Goal: Task Accomplishment & Management: Manage account settings

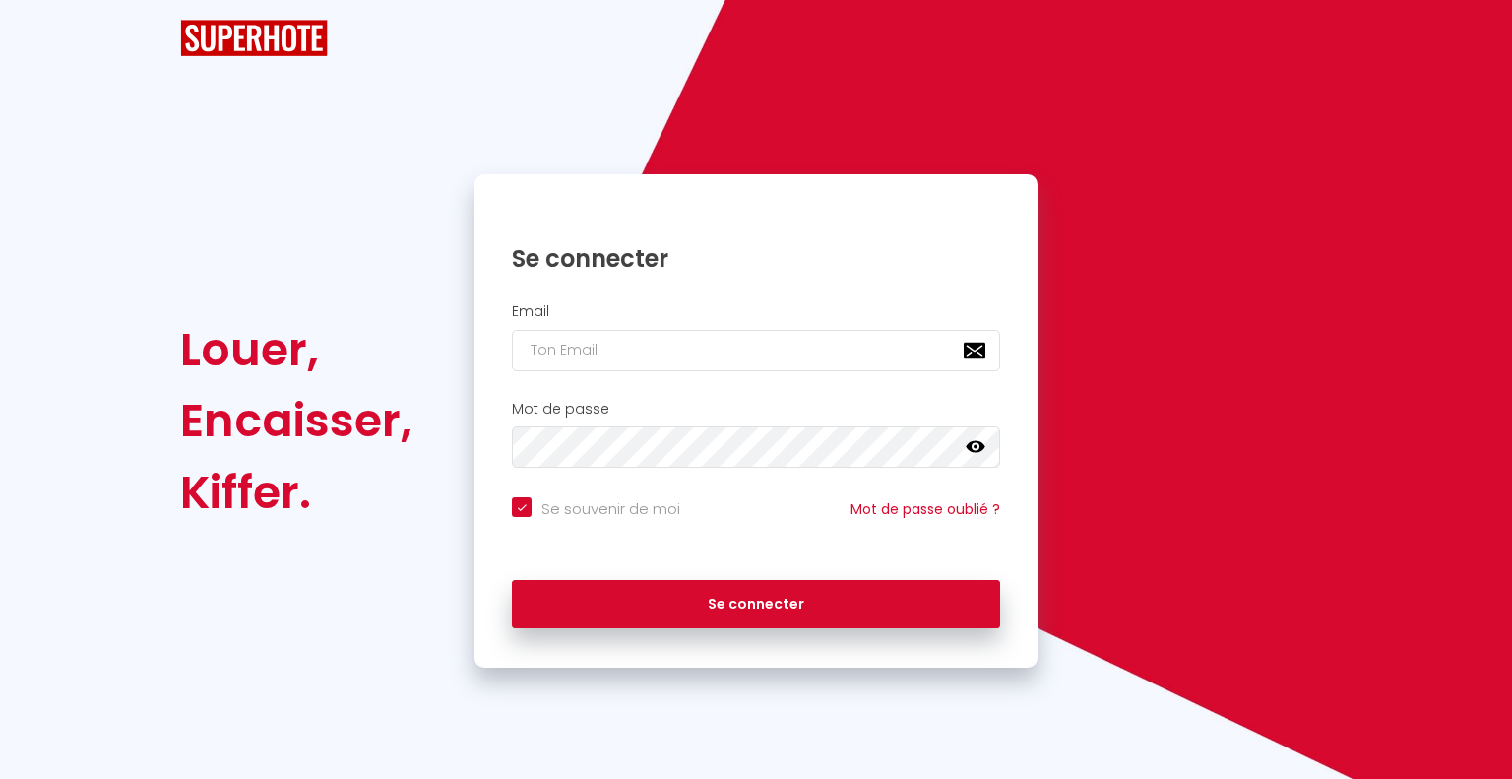
checkbox input "true"
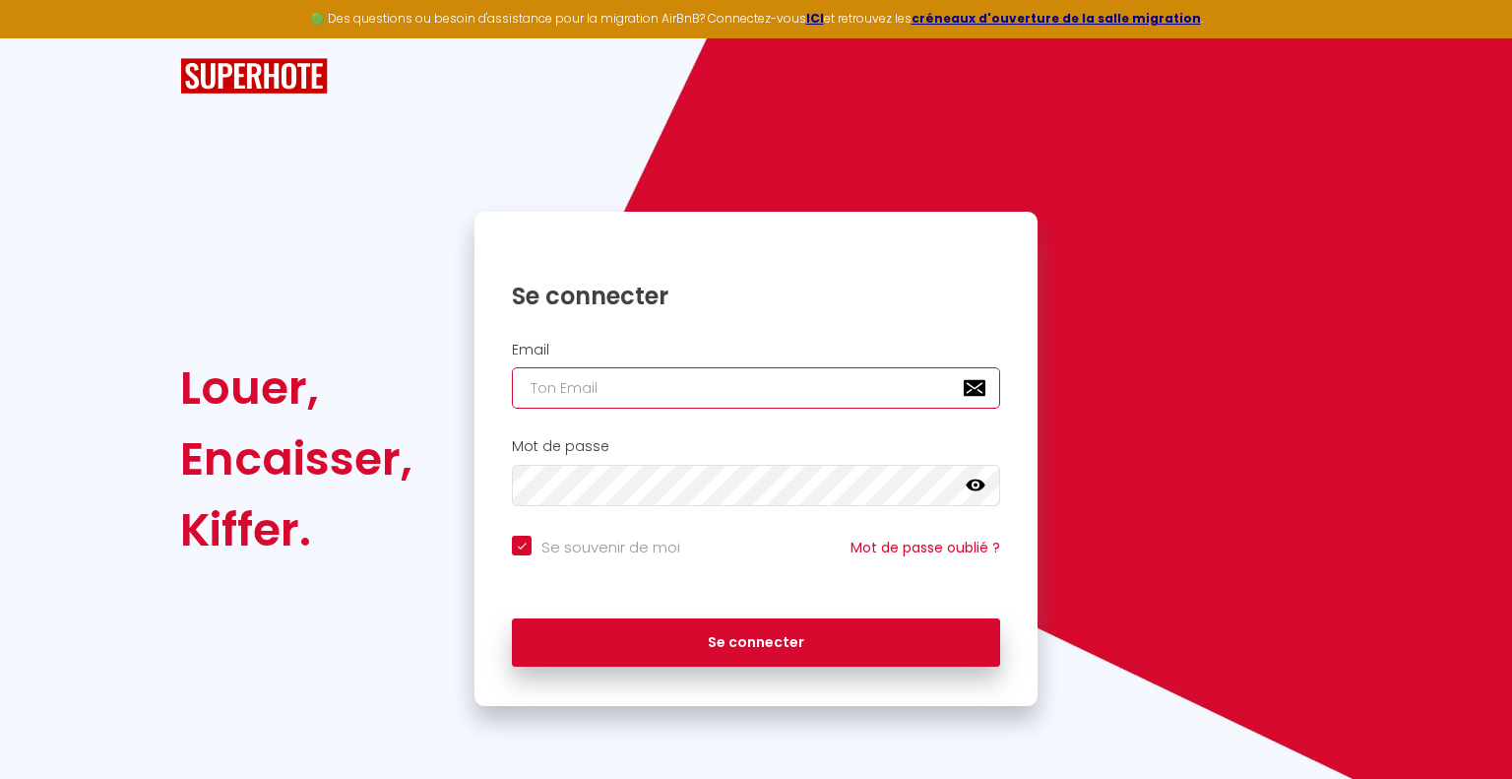
click at [772, 401] on input "email" at bounding box center [756, 387] width 488 height 41
type input "[PERSON_NAME][EMAIL_ADDRESS][DOMAIN_NAME]"
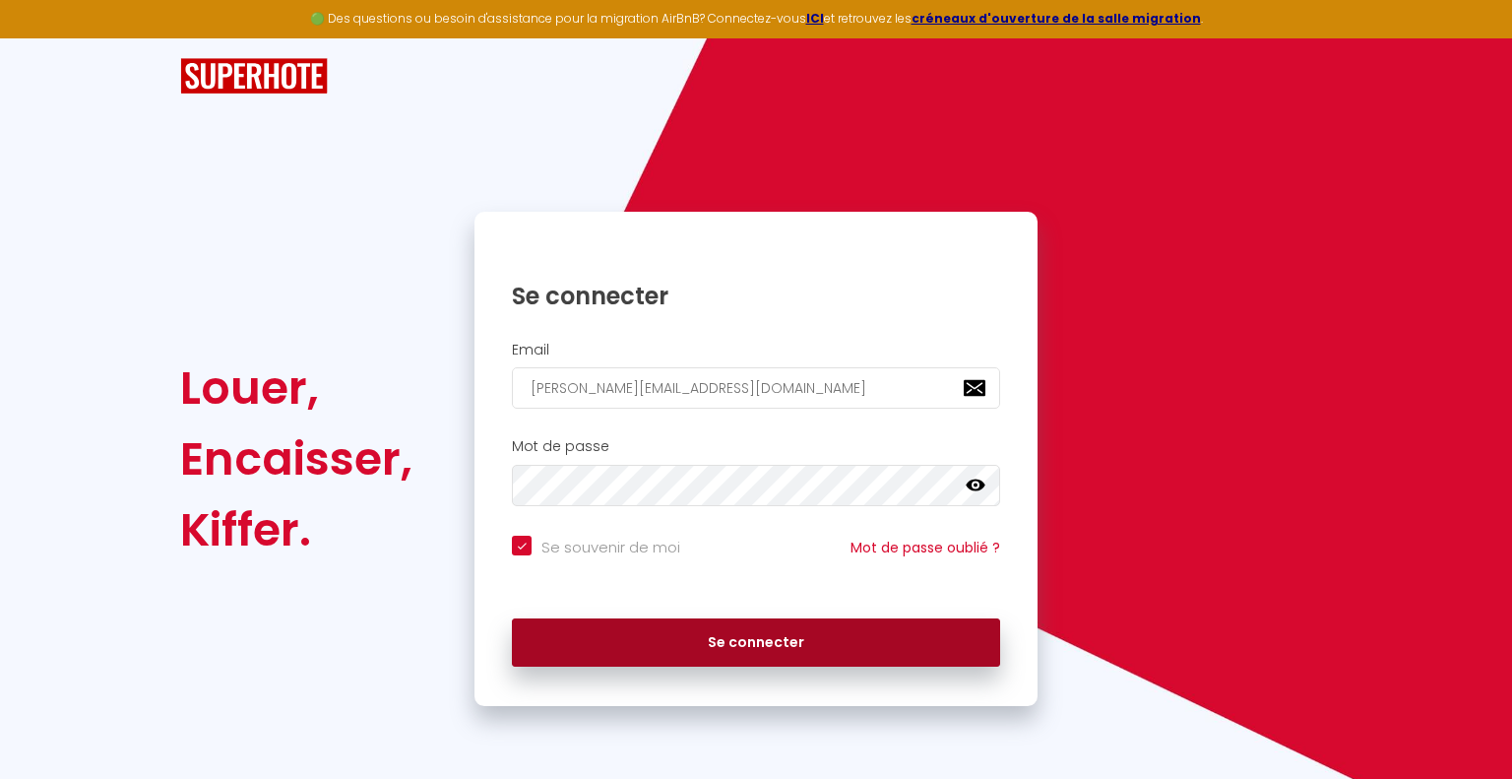
click at [664, 637] on button "Se connecter" at bounding box center [756, 642] width 488 height 49
checkbox input "true"
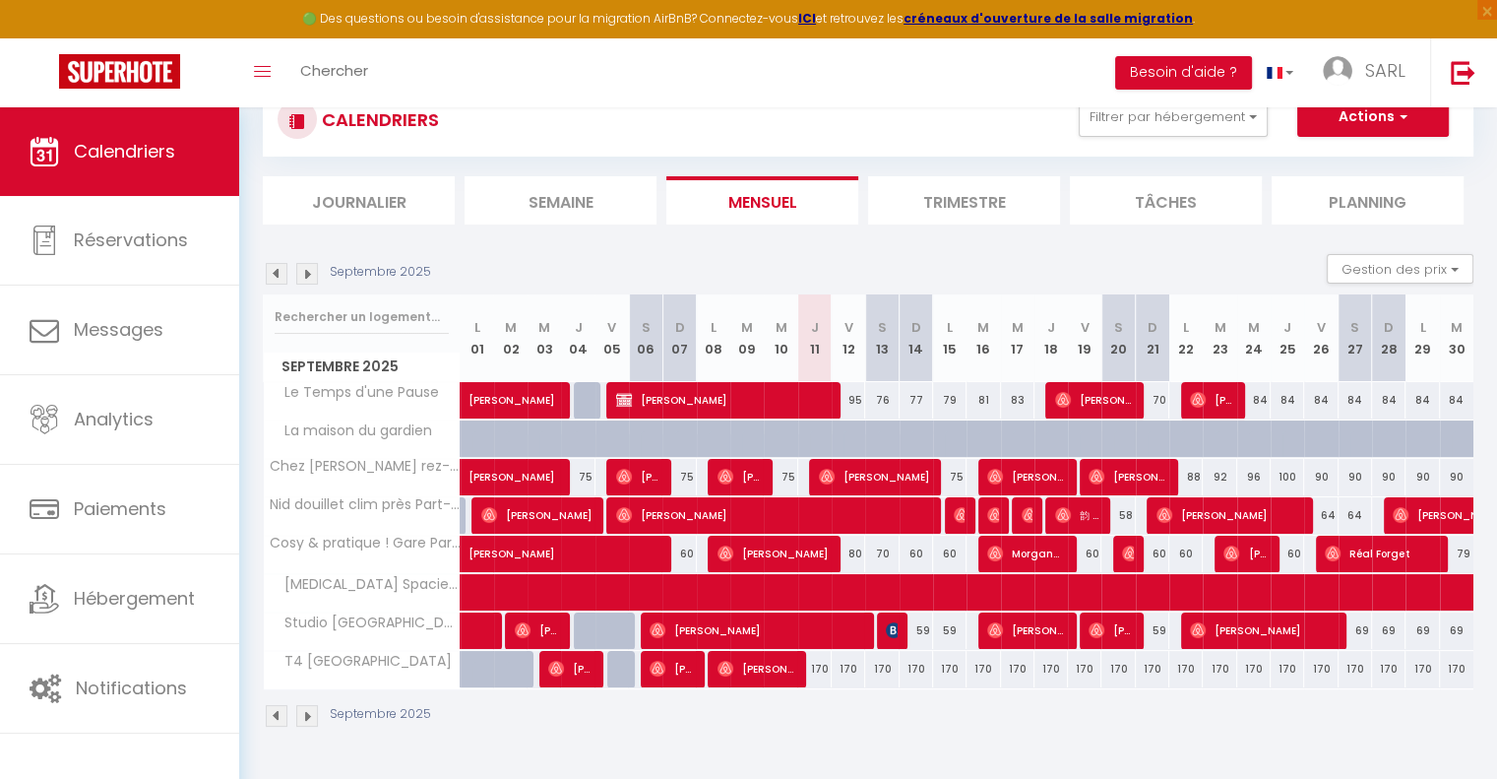
scroll to position [67, 0]
click at [1234, 125] on button "Filtrer par hébergement" at bounding box center [1173, 116] width 189 height 39
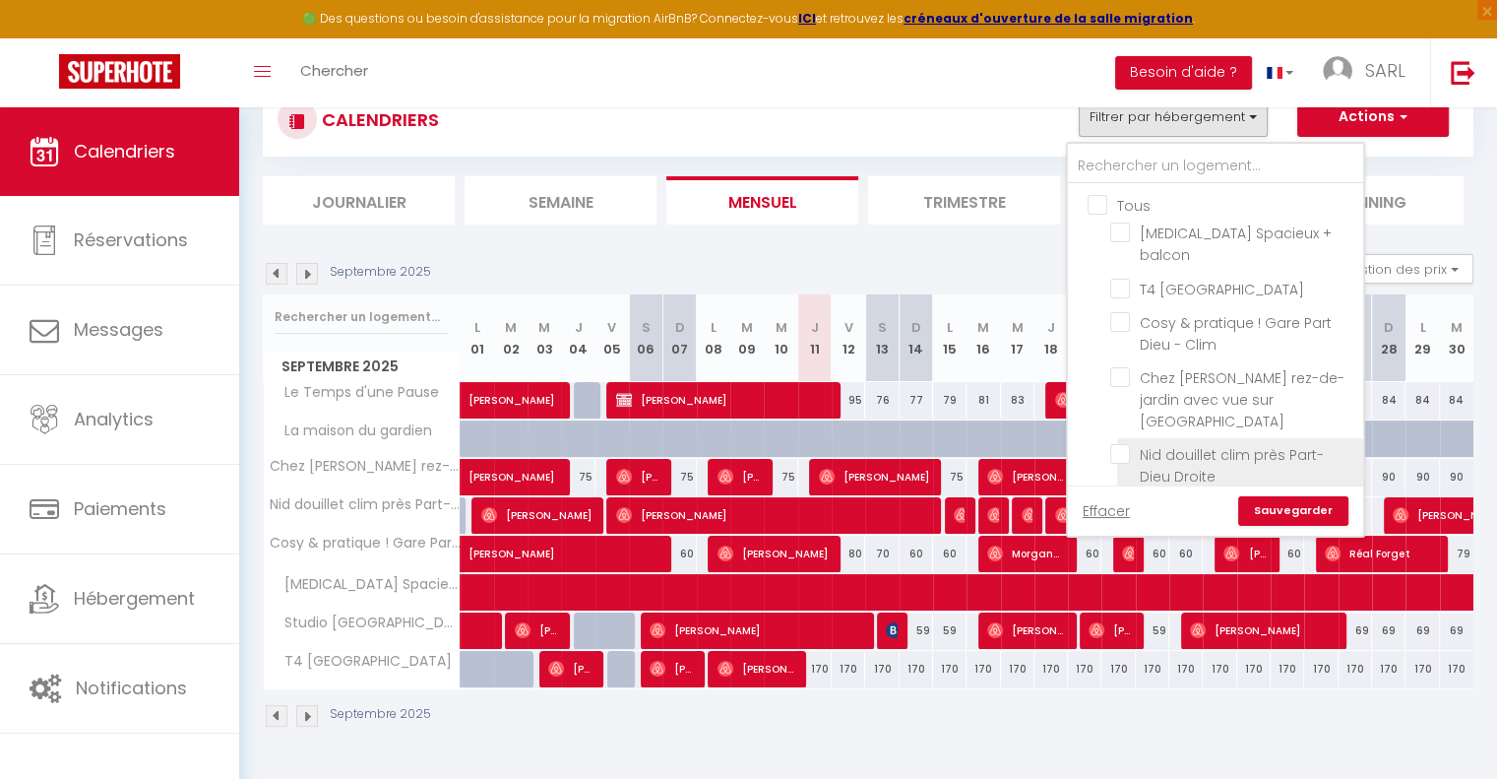
click at [1115, 444] on input "Nid douillet clim près Part-Dieu Droite" at bounding box center [1233, 454] width 246 height 20
checkbox input "true"
checkbox input "false"
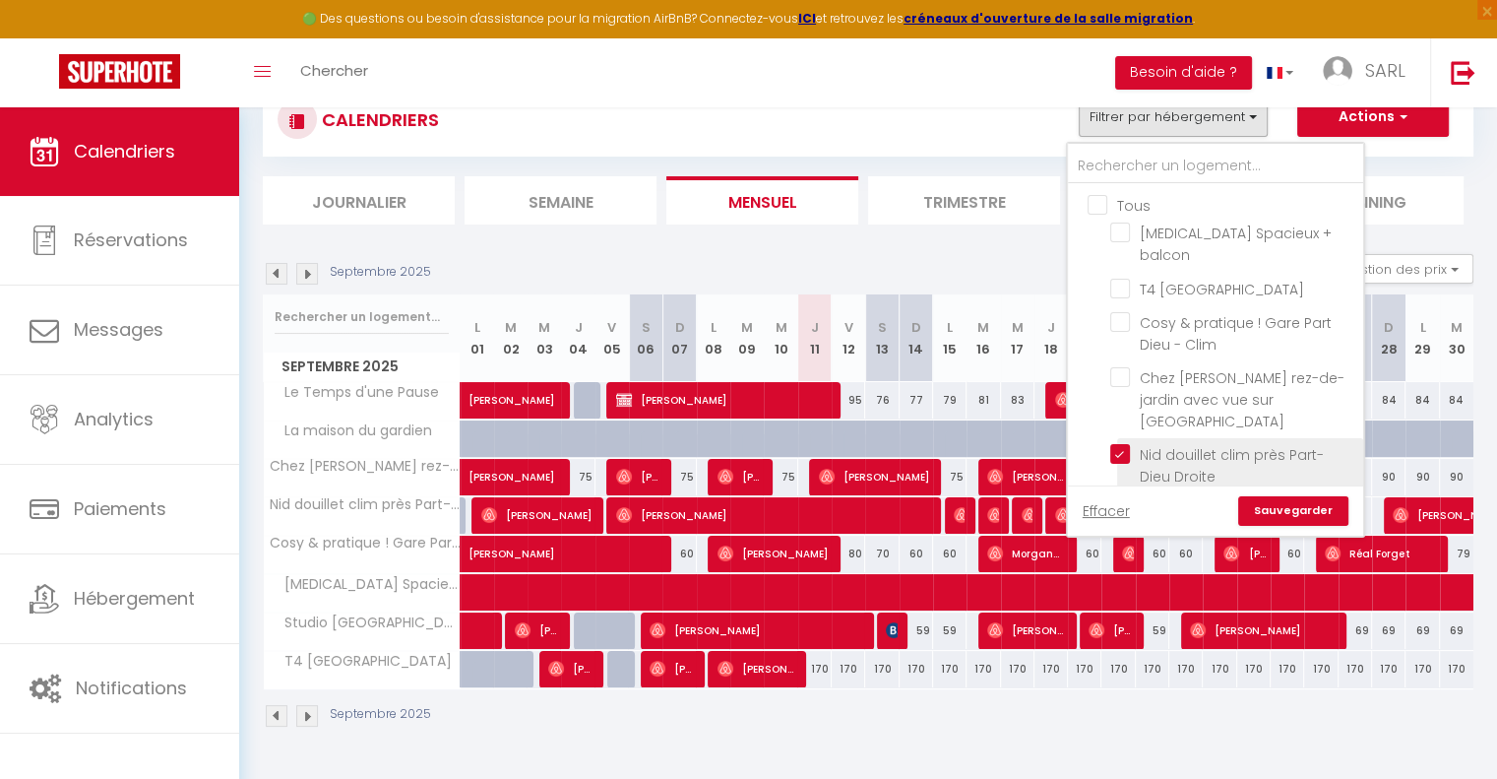
checkbox input "false"
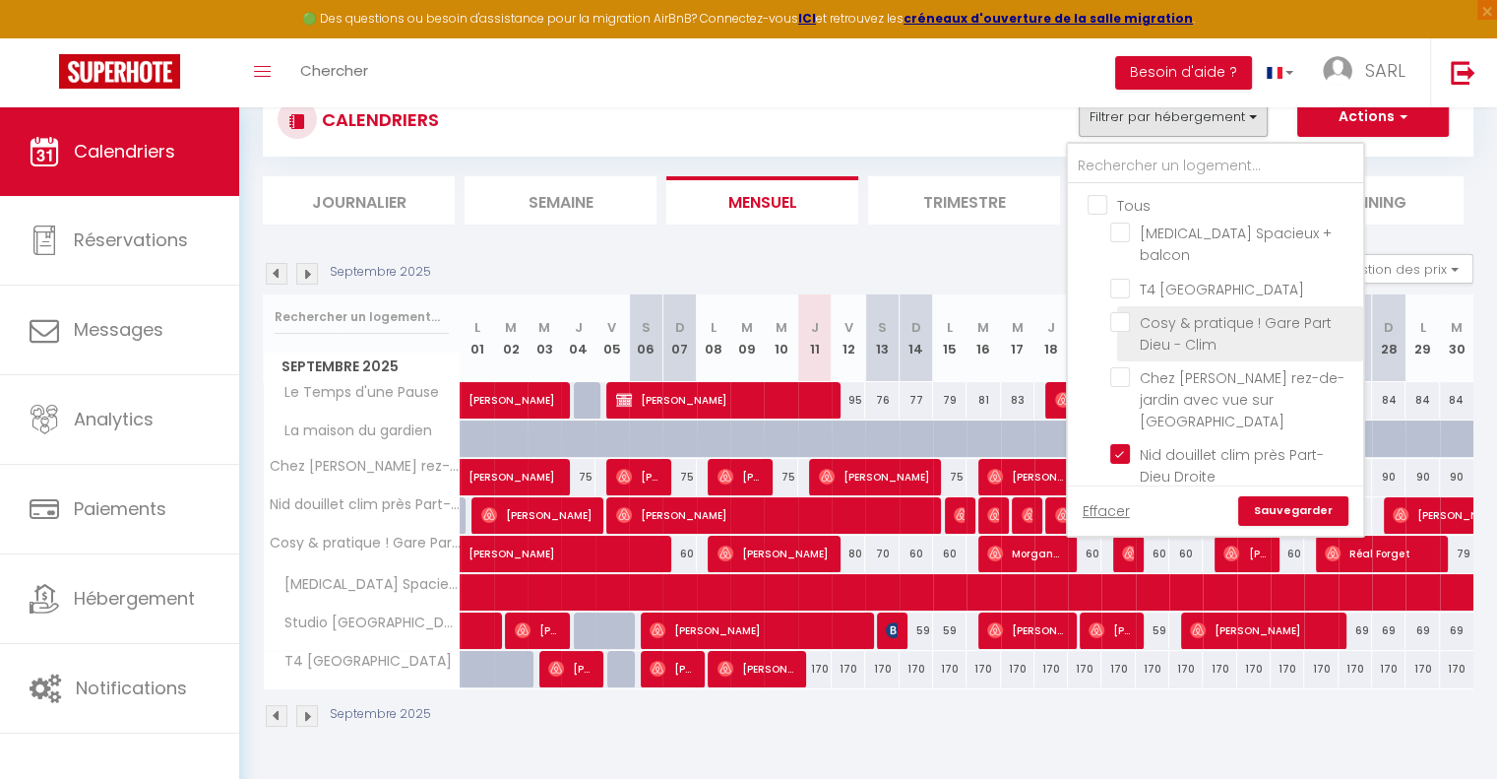
click at [1120, 312] on input "Cosy & pratique ! Gare Part Dieu - Clim" at bounding box center [1233, 322] width 246 height 20
checkbox input "true"
checkbox input "false"
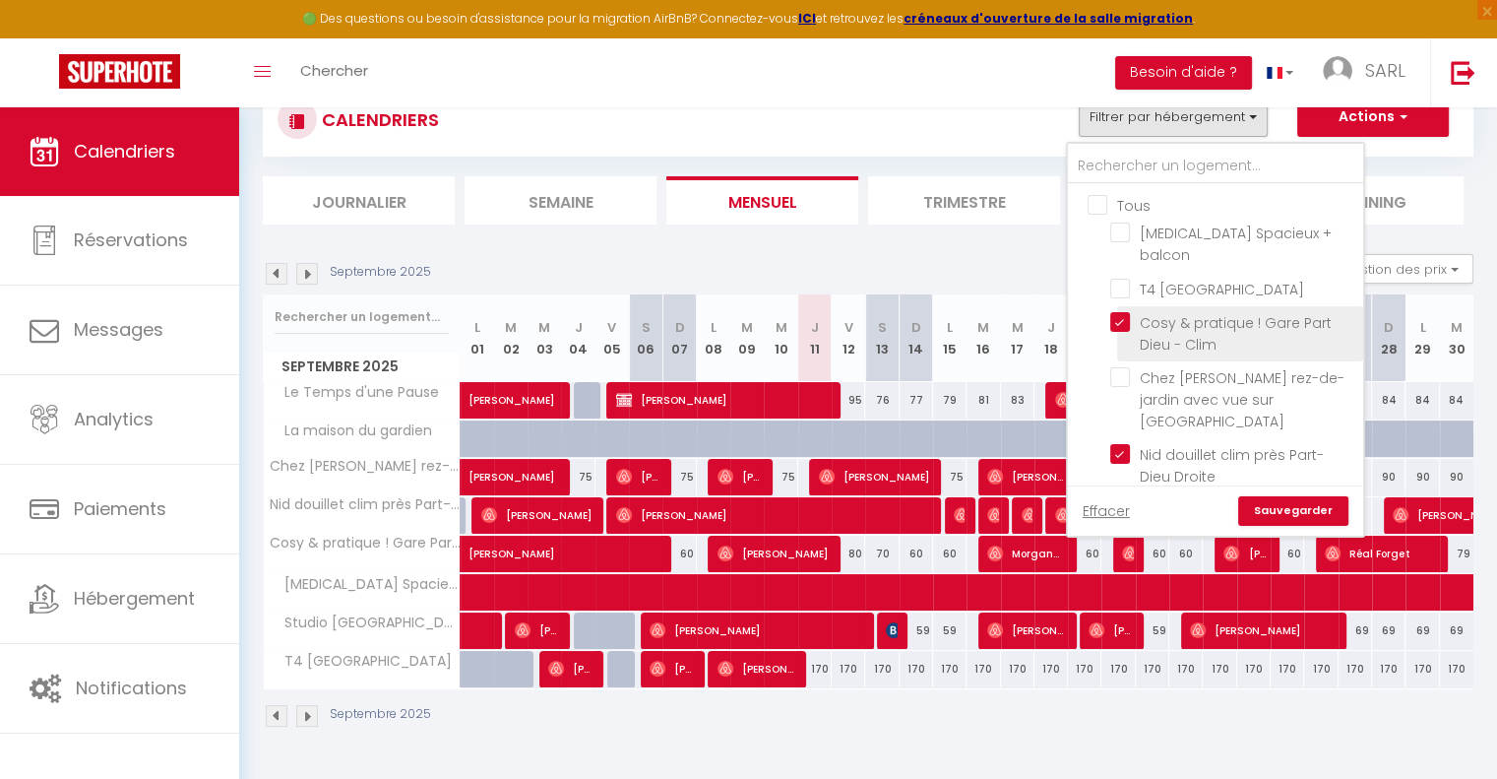
checkbox input "false"
click at [1276, 513] on link "Sauvegarder" at bounding box center [1293, 511] width 110 height 30
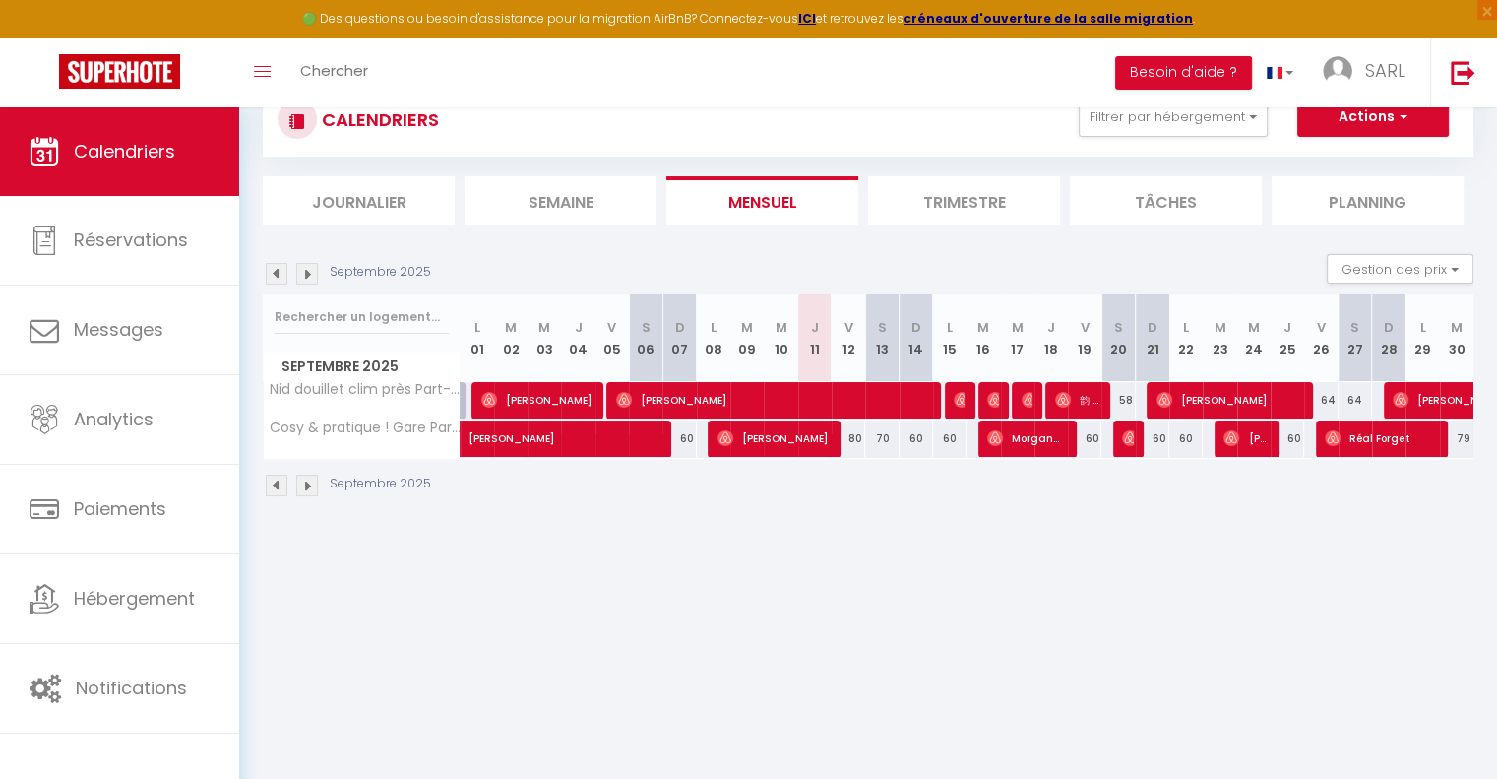
click at [917, 436] on div "60" at bounding box center [916, 438] width 33 height 36
type input "60"
type input "Dim 14 Septembre 2025"
type input "Lun 15 Septembre 2025"
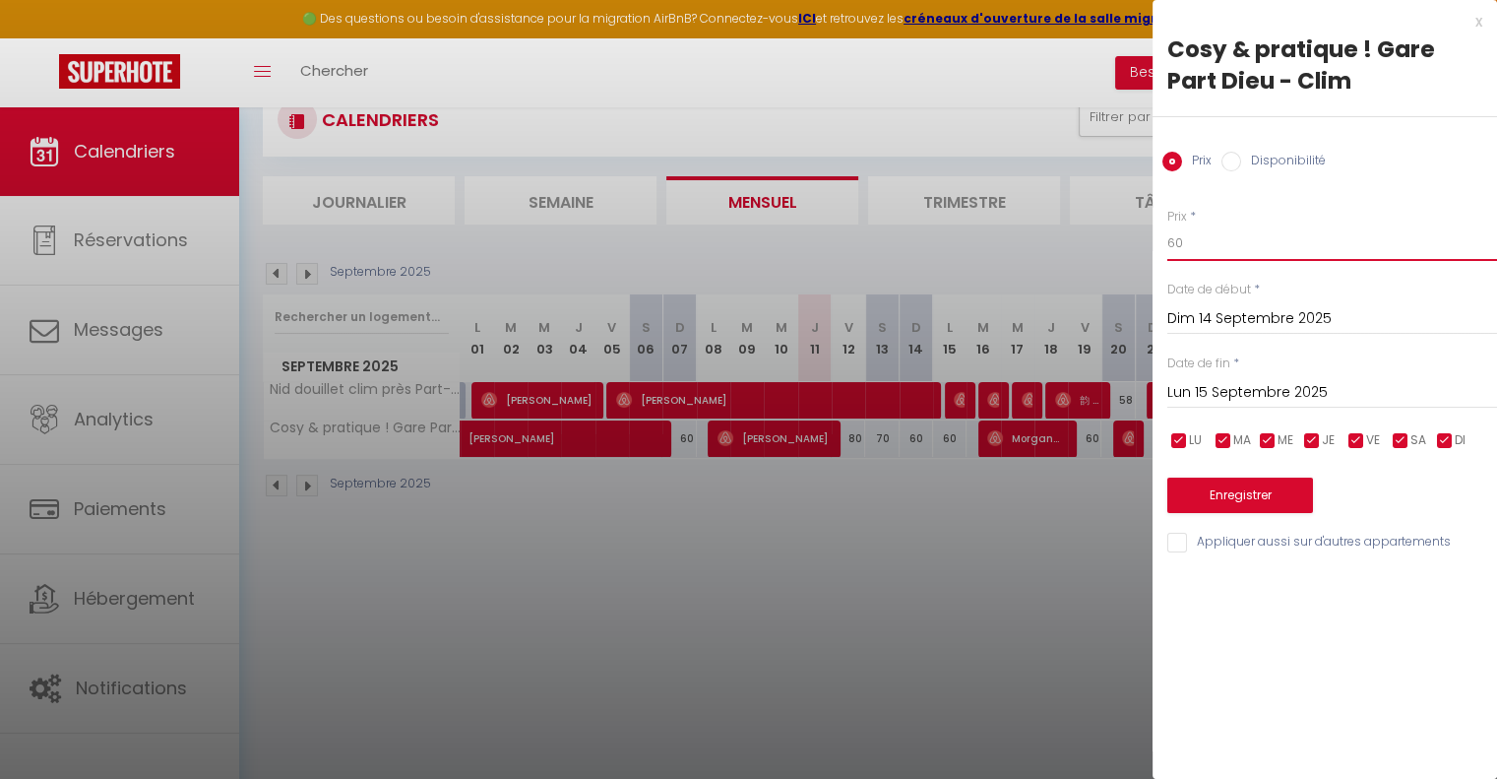
drag, startPoint x: 1181, startPoint y: 244, endPoint x: 1146, endPoint y: 251, distance: 36.1
click at [1146, 251] on body "🟢 Des questions ou besoin d'assistance pour la migration AirBnB? Connectez-vous…" at bounding box center [748, 429] width 1497 height 779
type input "70"
click at [1222, 501] on button "Enregistrer" at bounding box center [1240, 494] width 146 height 35
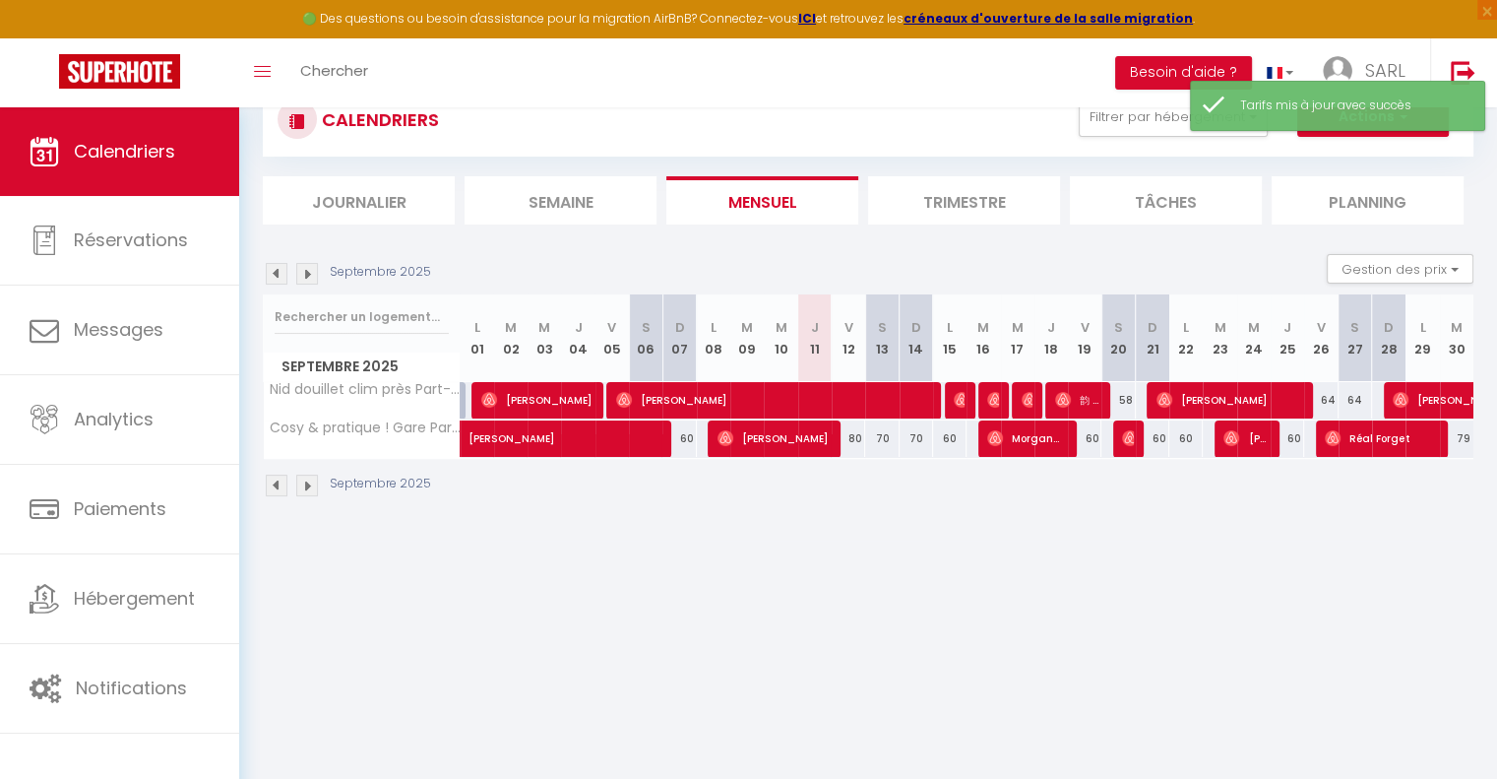
click at [957, 437] on div "60" at bounding box center [949, 438] width 33 height 36
type input "60"
type input "Lun 15 Septembre 2025"
type input "[DATE]"
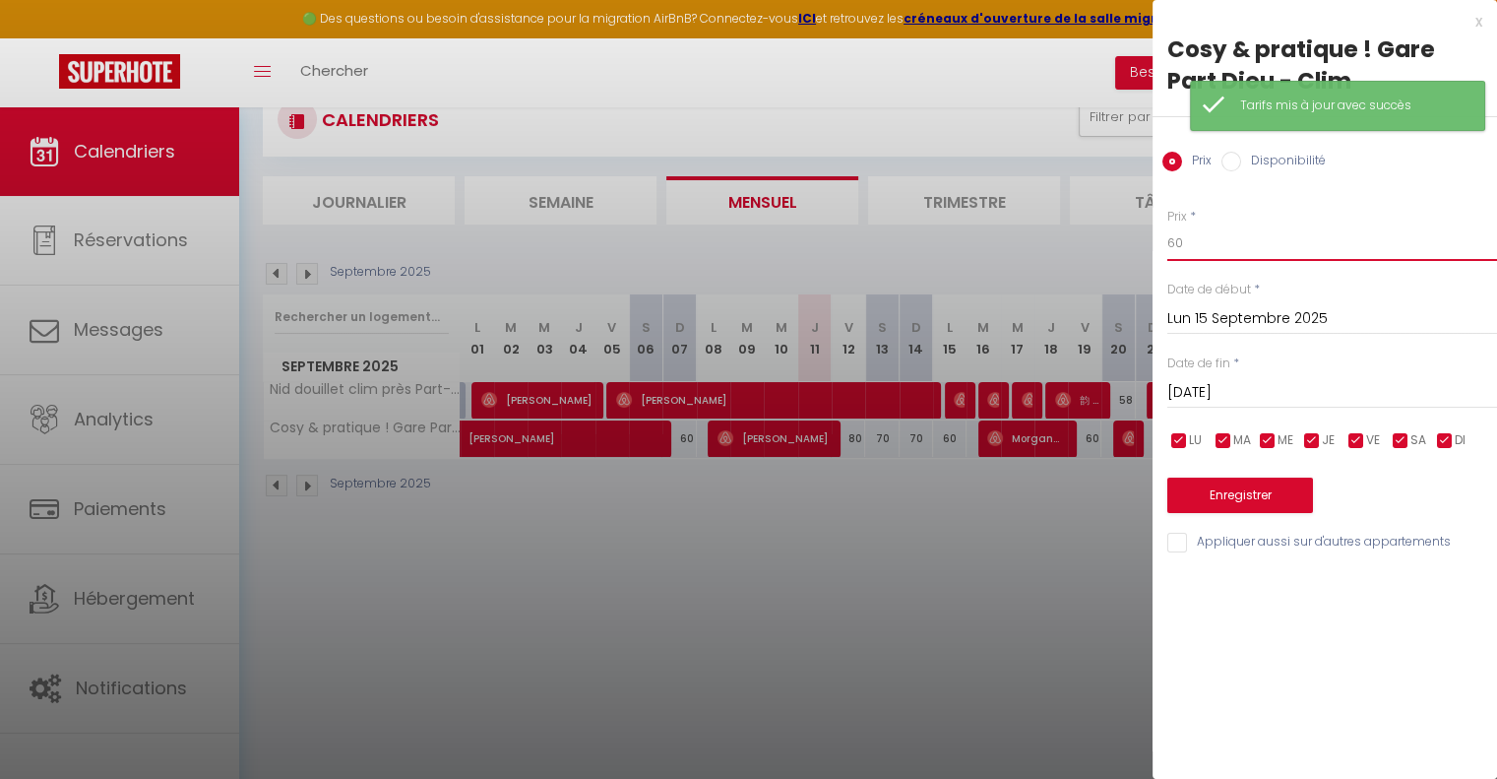
drag, startPoint x: 1196, startPoint y: 240, endPoint x: 1110, endPoint y: 249, distance: 86.1
click at [1110, 249] on body "🟢 Des questions ou besoin d'assistance pour la migration AirBnB? Connectez-vous…" at bounding box center [748, 429] width 1497 height 779
type input "70"
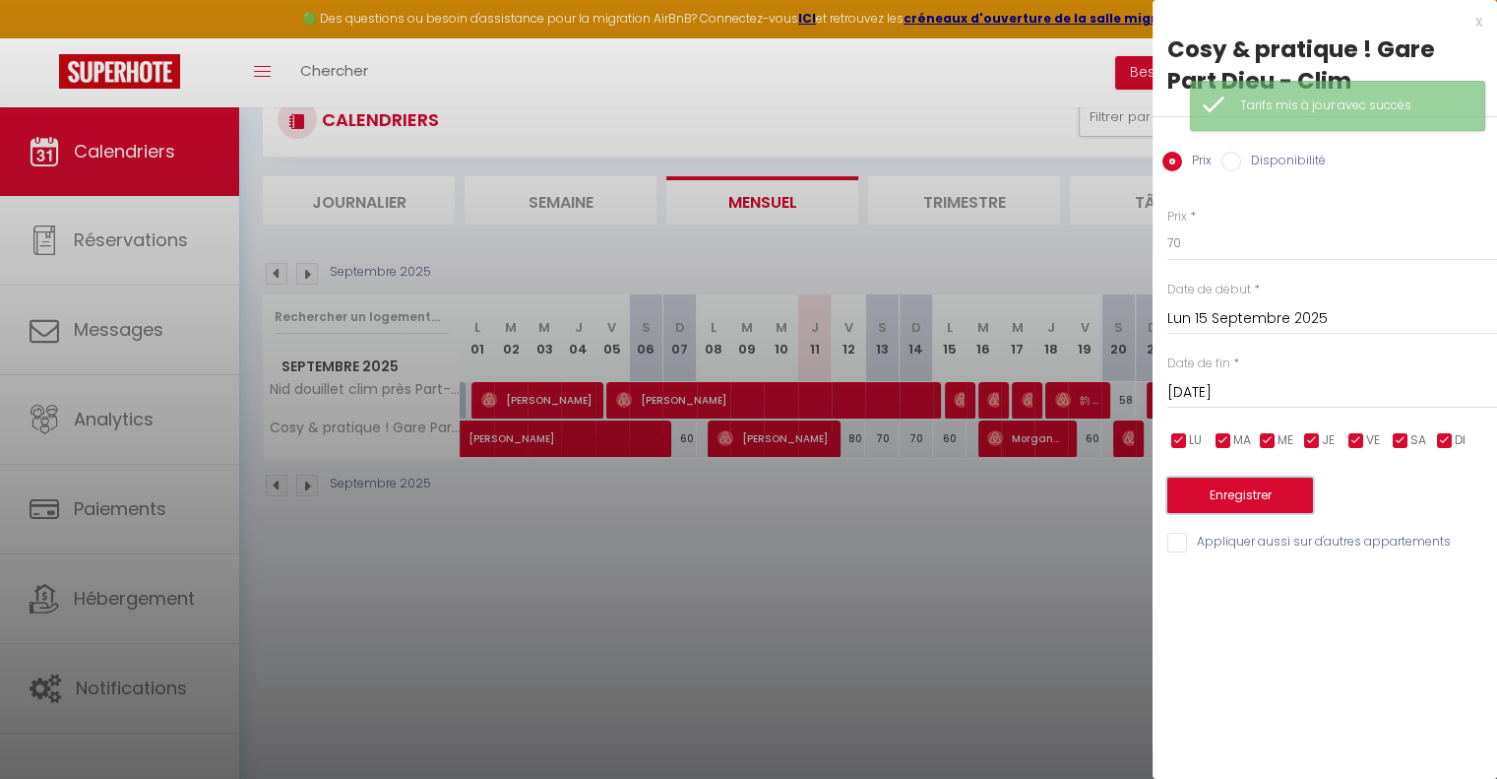
click at [1244, 485] on button "Enregistrer" at bounding box center [1240, 494] width 146 height 35
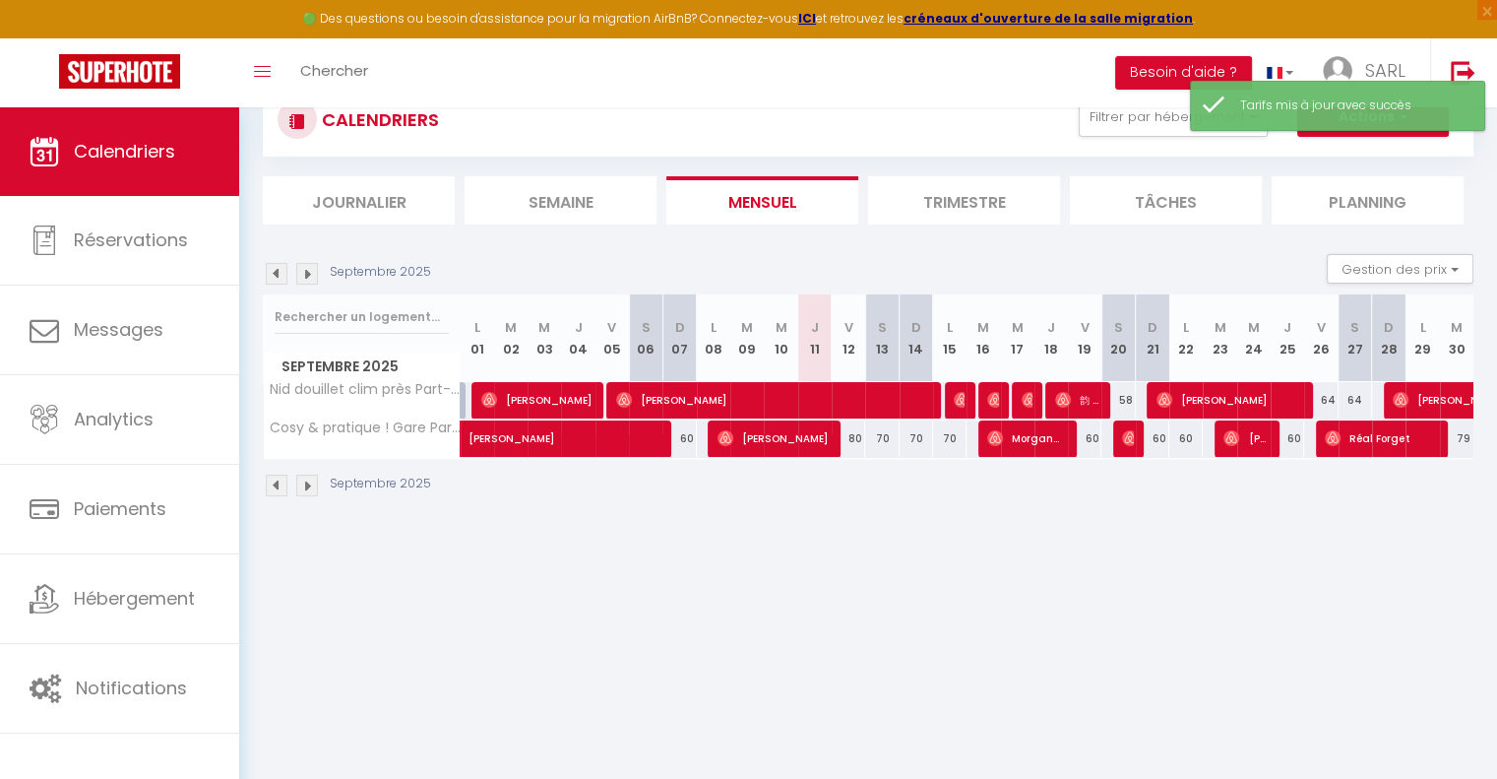
click at [1100, 426] on div "60" at bounding box center [1117, 438] width 34 height 36
click at [1098, 440] on div "60" at bounding box center [1084, 438] width 33 height 36
type input "60"
type input "Ven 19 Septembre 2025"
type input "Sam 20 Septembre 2025"
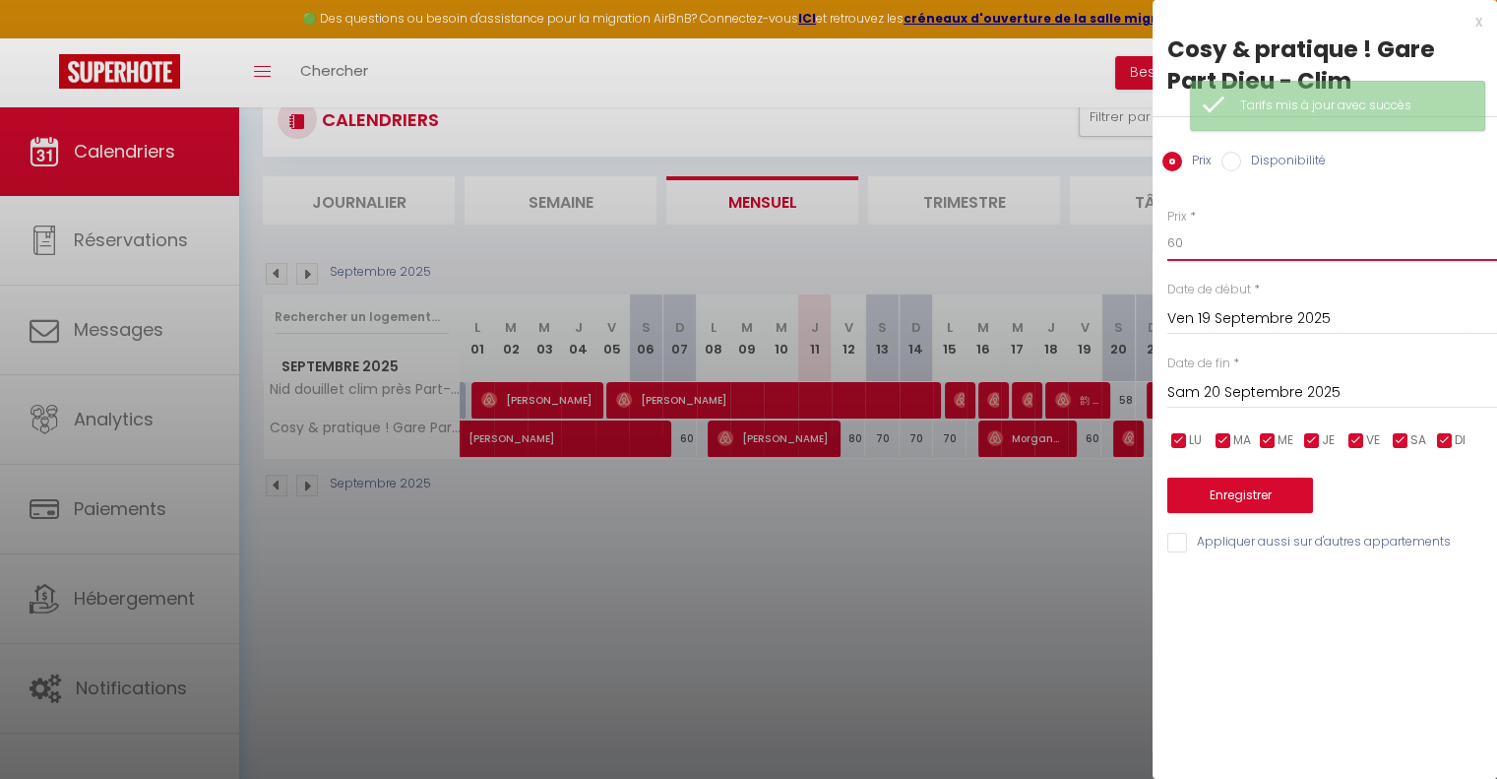
drag, startPoint x: 1193, startPoint y: 249, endPoint x: 1125, endPoint y: 257, distance: 68.4
click at [1125, 257] on body "🟢 Des questions ou besoin d'assistance pour la migration AirBnB? Connectez-vous…" at bounding box center [748, 429] width 1497 height 779
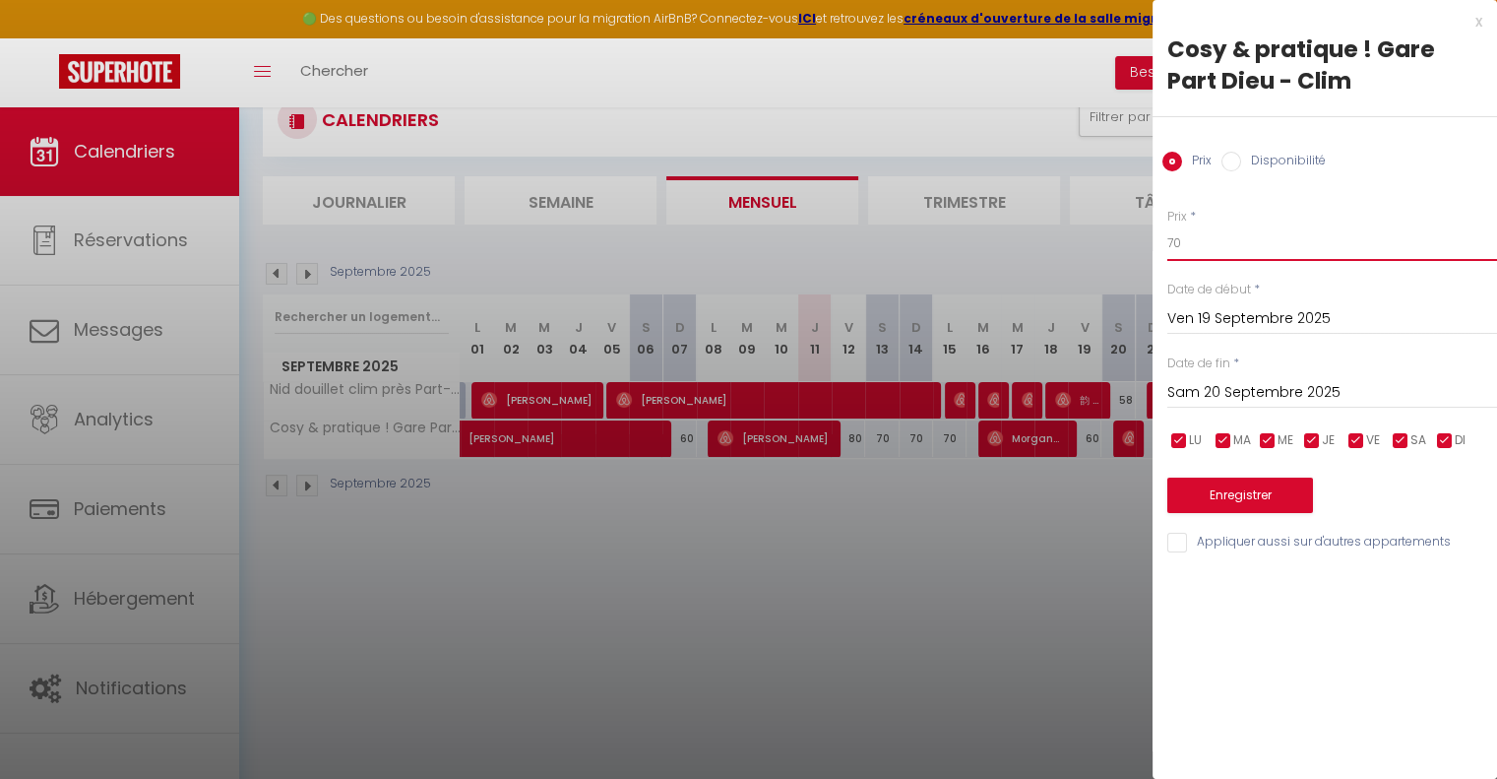
type input "70"
click at [1204, 497] on button "Enregistrer" at bounding box center [1240, 494] width 146 height 35
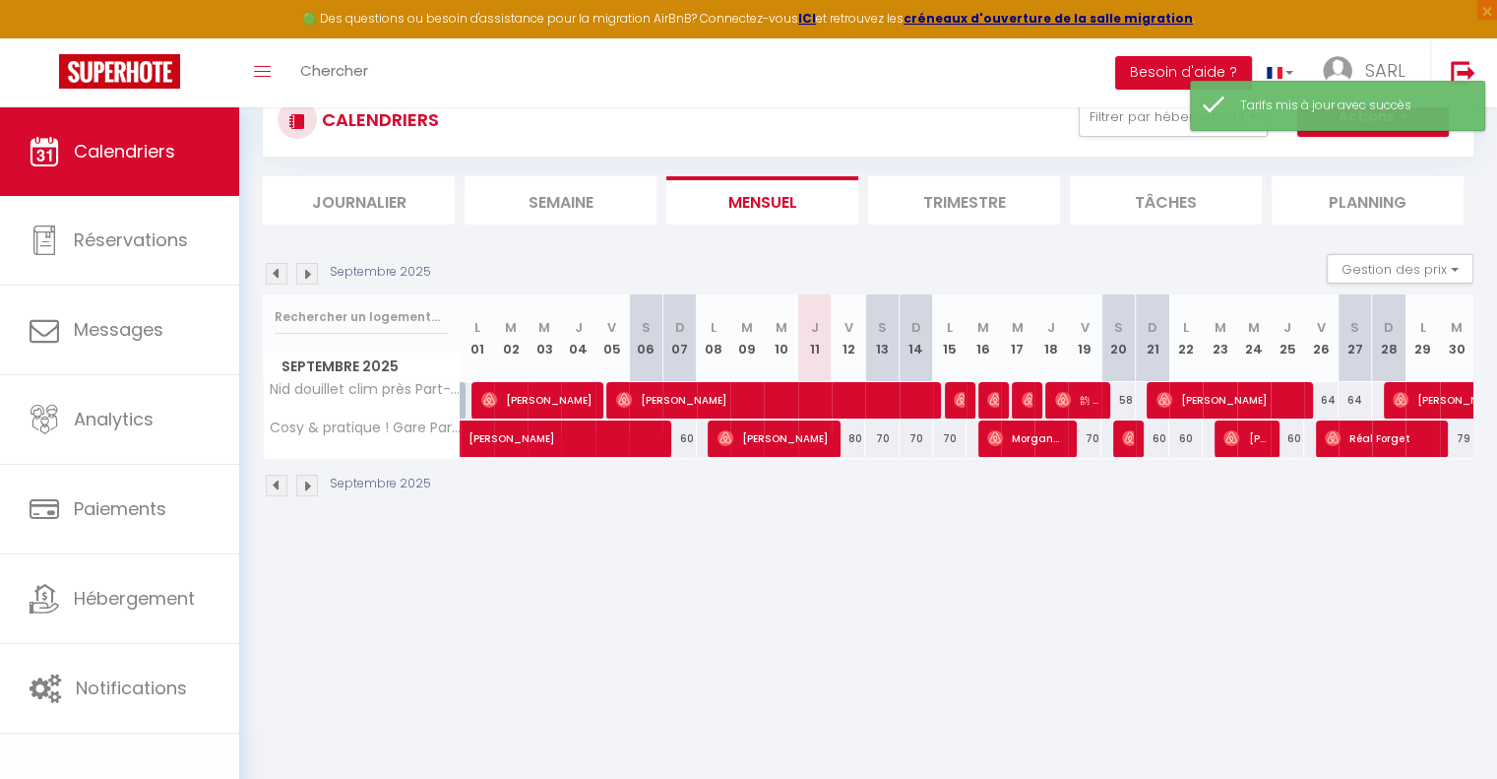
click at [1005, 538] on body "🟢 Des questions ou besoin d'assistance pour la migration AirBnB? Connectez-vous…" at bounding box center [748, 429] width 1497 height 779
click at [1169, 440] on div "60" at bounding box center [1185, 438] width 33 height 36
type input "60"
type input "Lun 22 Septembre 2025"
type input "[DATE]"
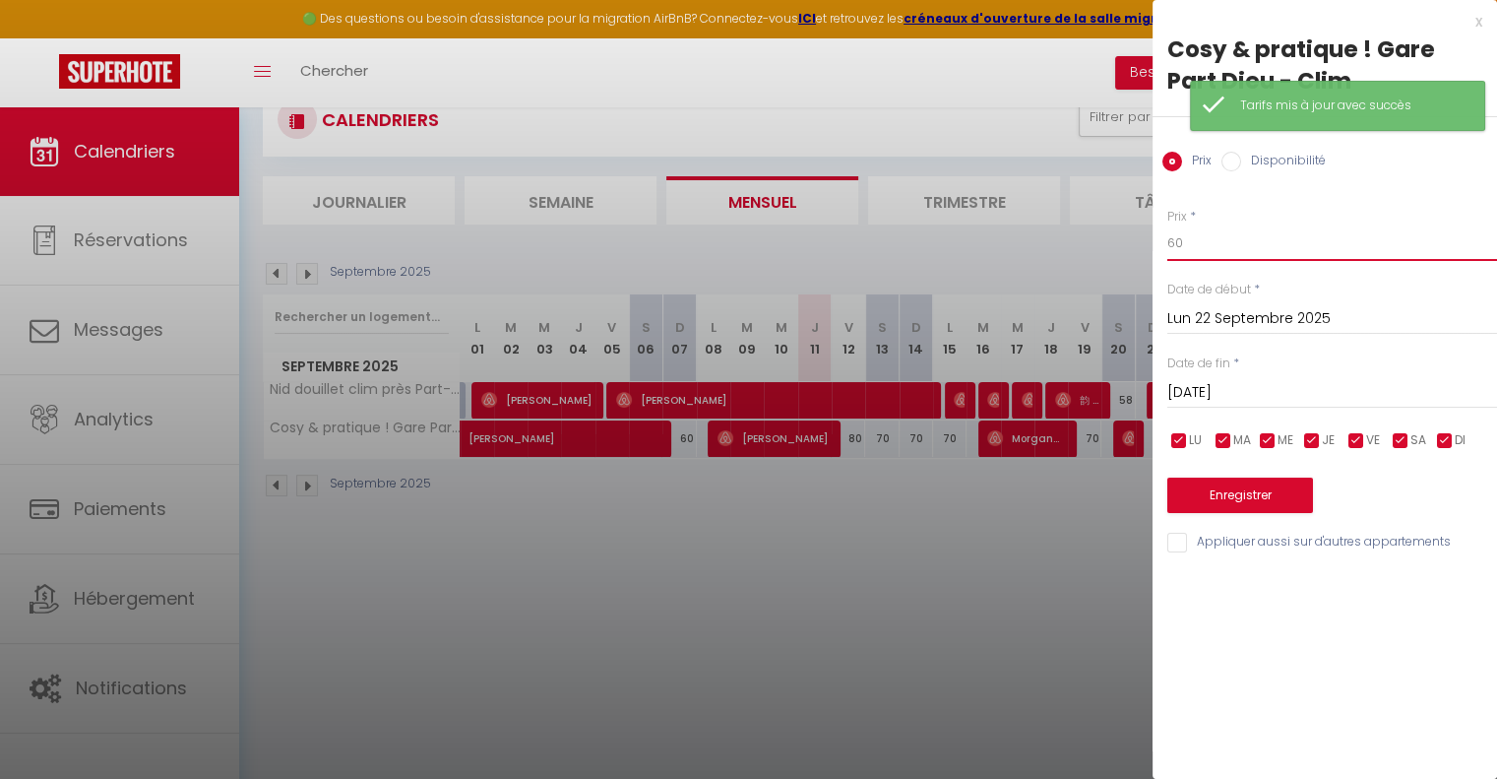
drag, startPoint x: 1193, startPoint y: 242, endPoint x: 1129, endPoint y: 255, distance: 65.2
click at [1129, 255] on body "🟢 Des questions ou besoin d'assistance pour la migration AirBnB? Connectez-vous…" at bounding box center [748, 429] width 1497 height 779
type input "70"
click at [1193, 490] on button "Enregistrer" at bounding box center [1240, 494] width 146 height 35
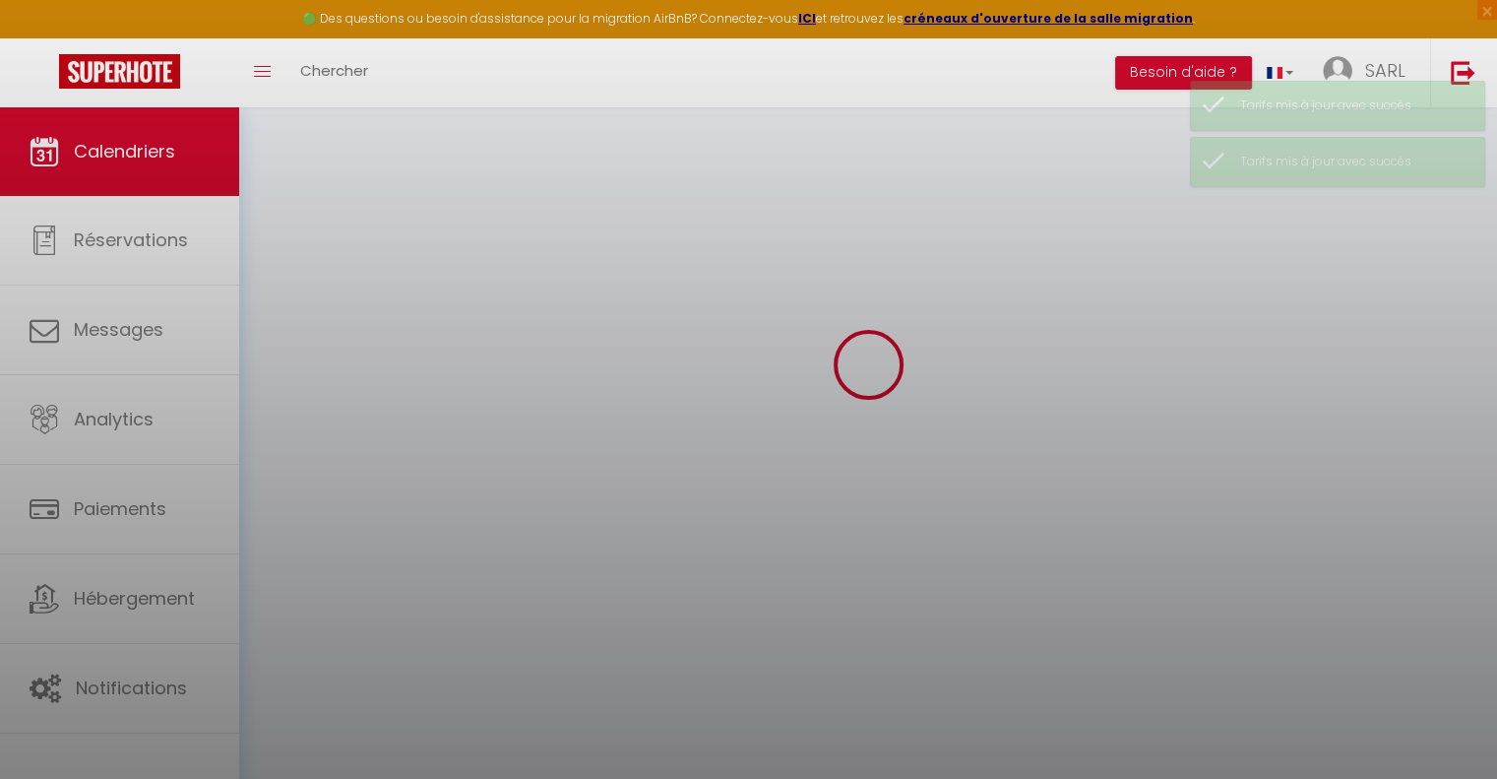
click at [1059, 541] on div at bounding box center [748, 389] width 1497 height 779
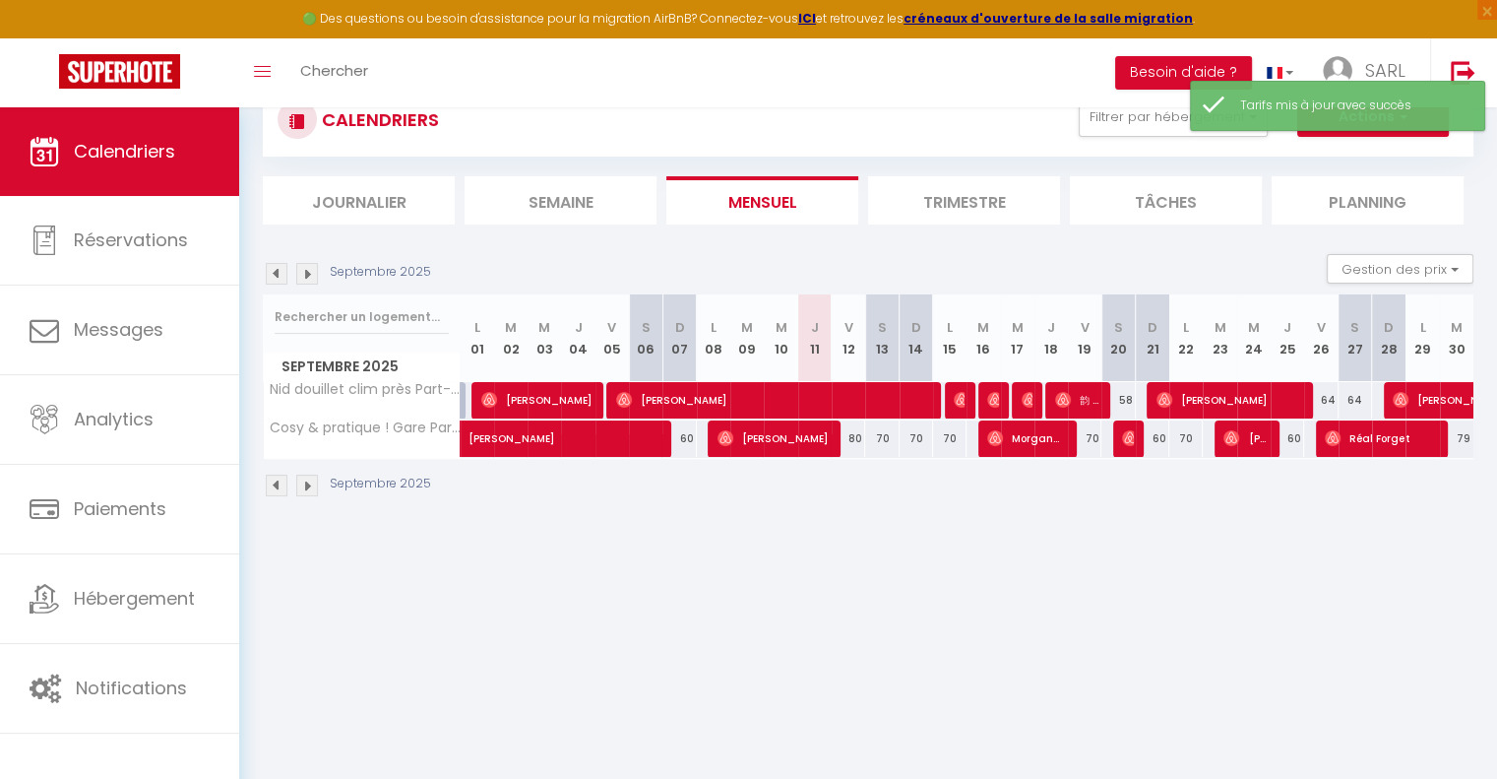
click at [1163, 431] on div "60" at bounding box center [1152, 438] width 33 height 36
type input "60"
type input "Dim 21 Septembre 2025"
type input "Lun 22 Septembre 2025"
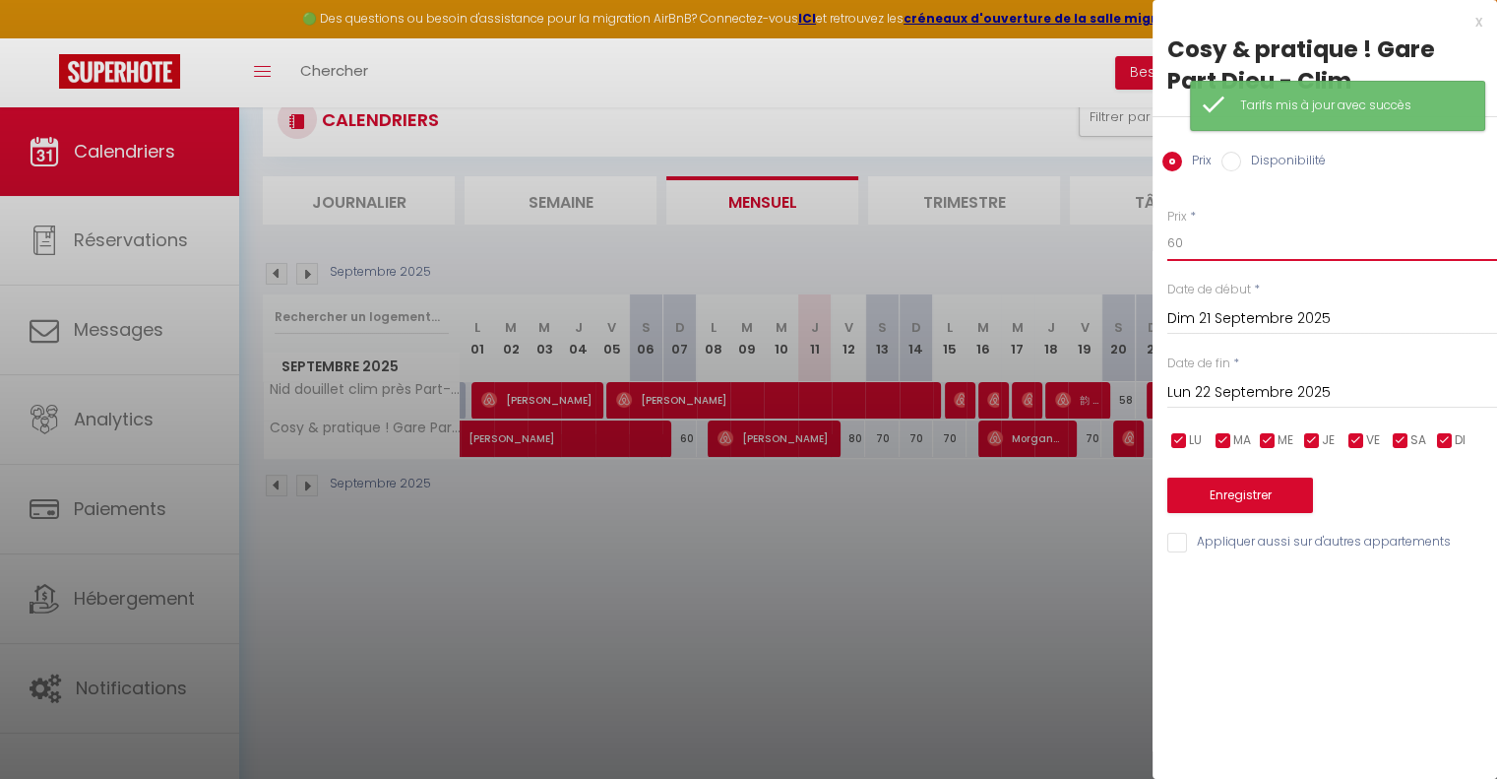
drag, startPoint x: 1211, startPoint y: 247, endPoint x: 1141, endPoint y: 248, distance: 69.9
click at [1141, 248] on body "🟢 Des questions ou besoin d'assistance pour la migration AirBnB? Connectez-vous…" at bounding box center [748, 429] width 1497 height 779
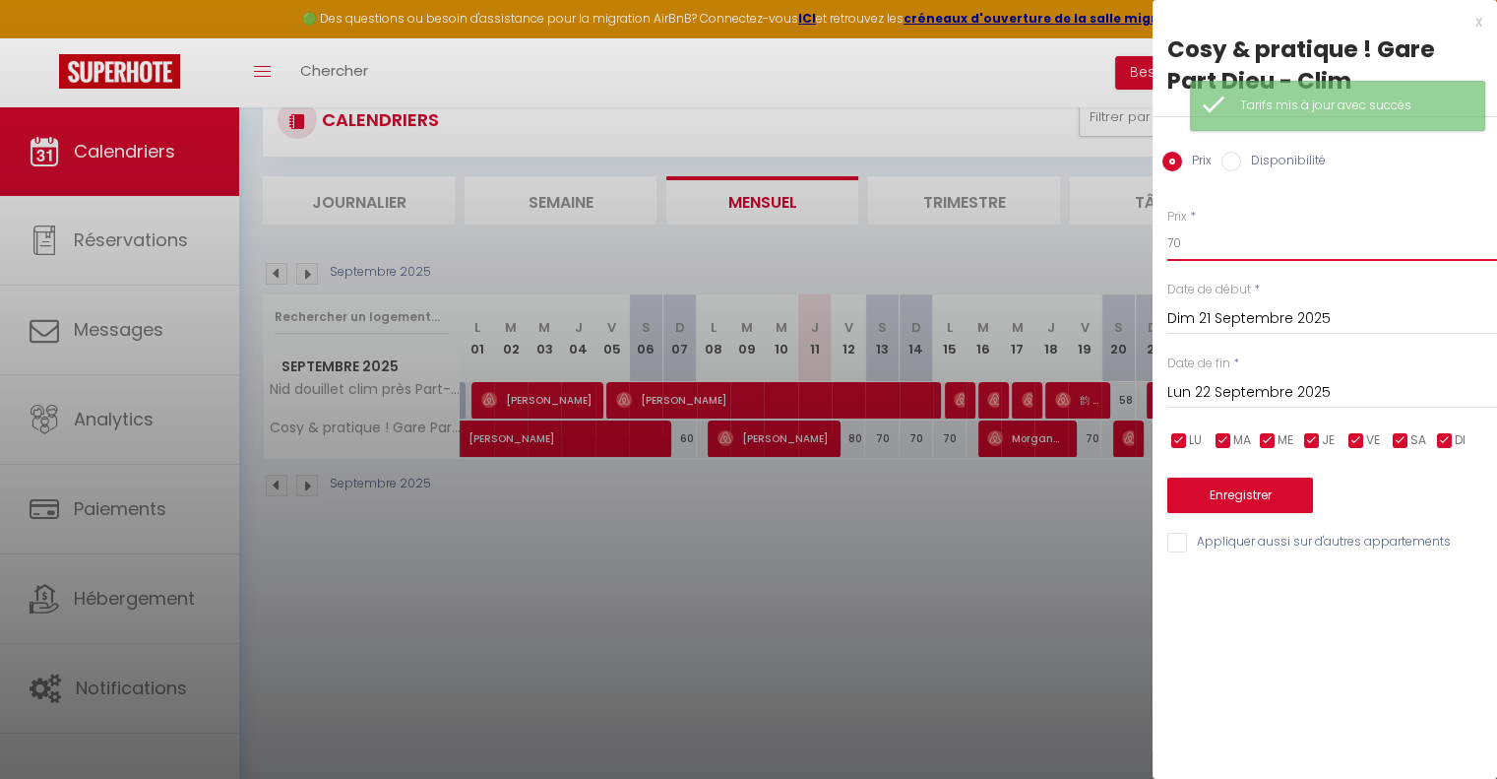
type input "70"
click at [1188, 494] on button "Enregistrer" at bounding box center [1240, 494] width 146 height 35
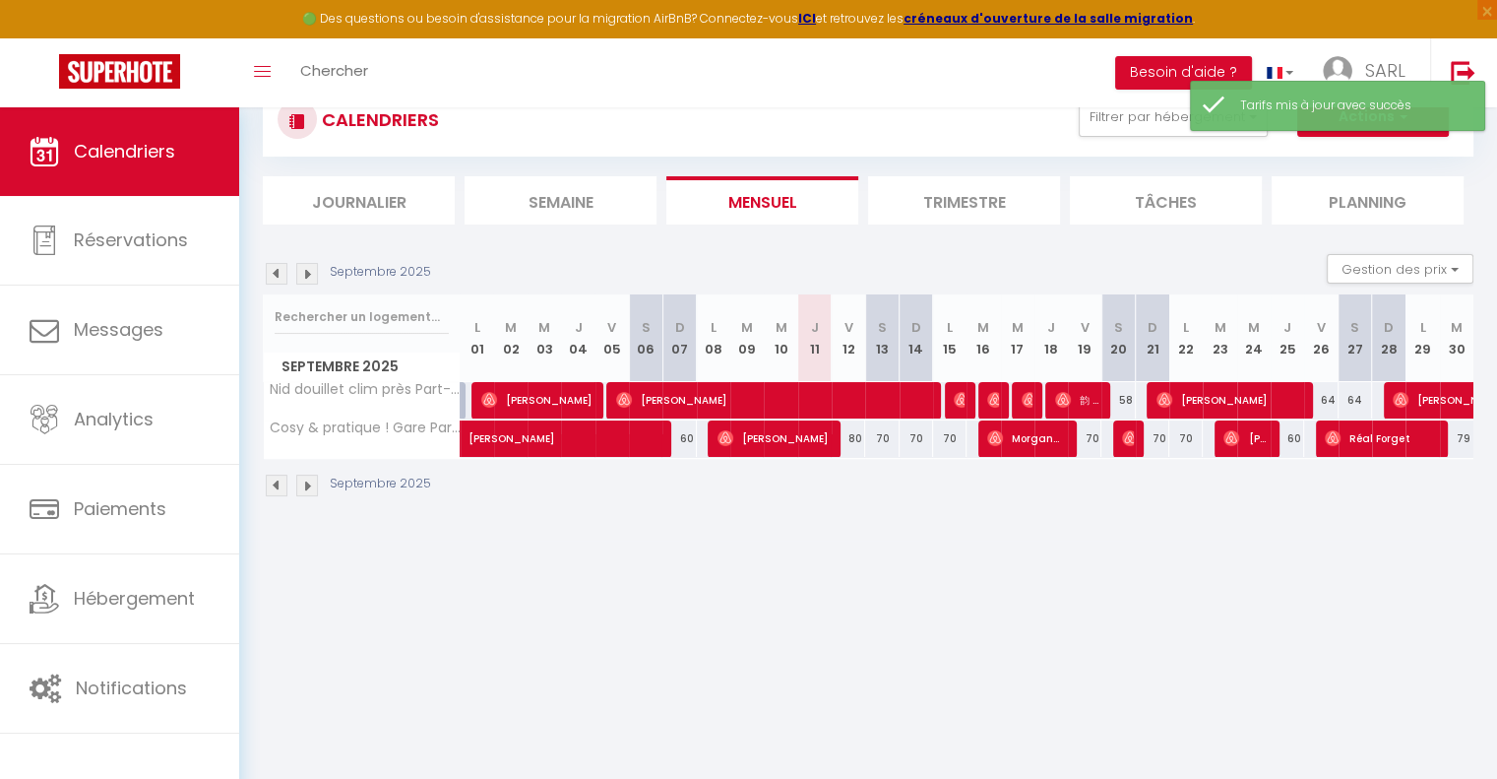
click at [1295, 437] on div "60" at bounding box center [1287, 438] width 33 height 36
type input "60"
type input "Jeu 25 Septembre 2025"
type input "Ven 26 Septembre 2025"
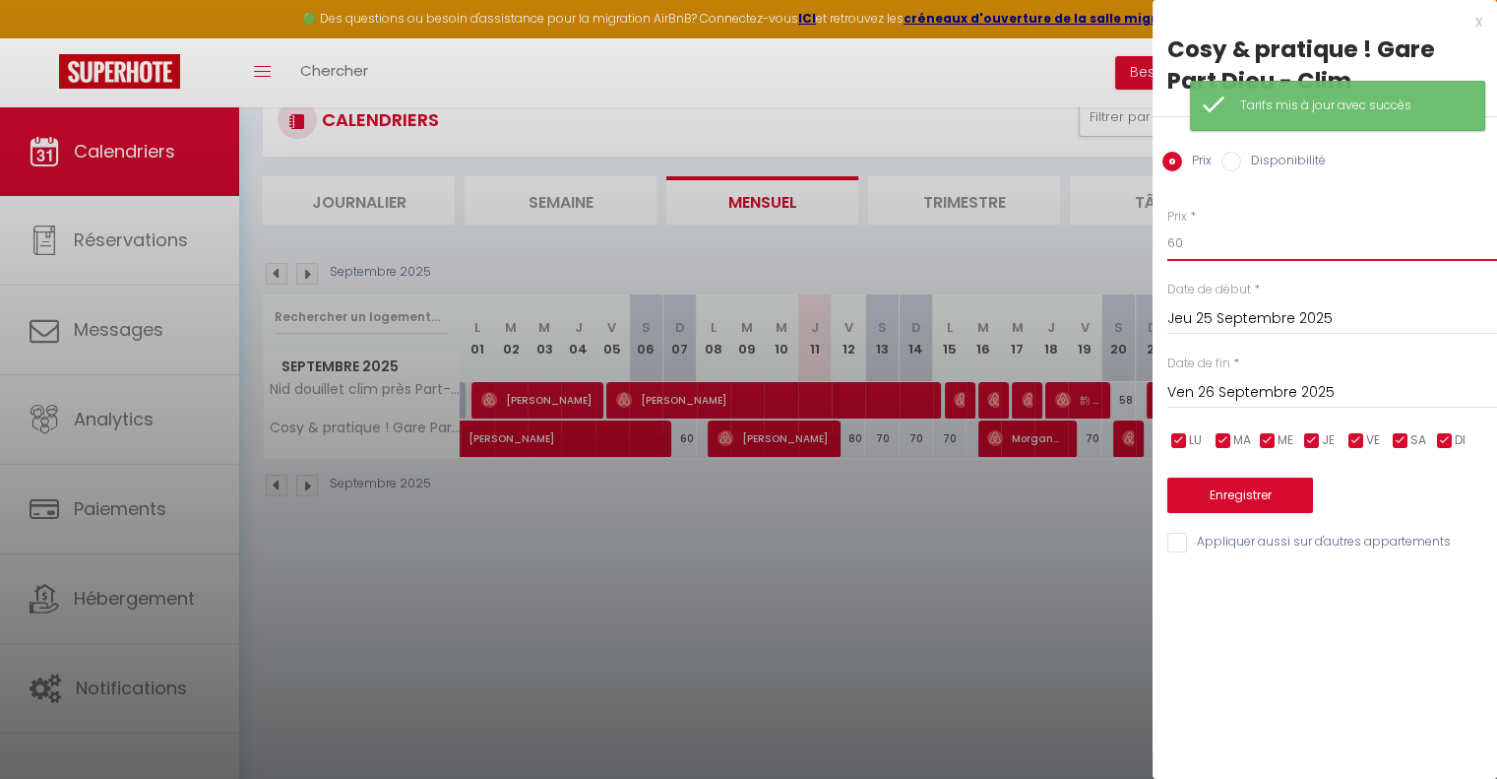
drag, startPoint x: 1193, startPoint y: 237, endPoint x: 1169, endPoint y: 238, distance: 23.6
click at [1169, 238] on input "60" at bounding box center [1332, 242] width 330 height 35
type input "70"
click at [1200, 503] on button "Enregistrer" at bounding box center [1240, 494] width 146 height 35
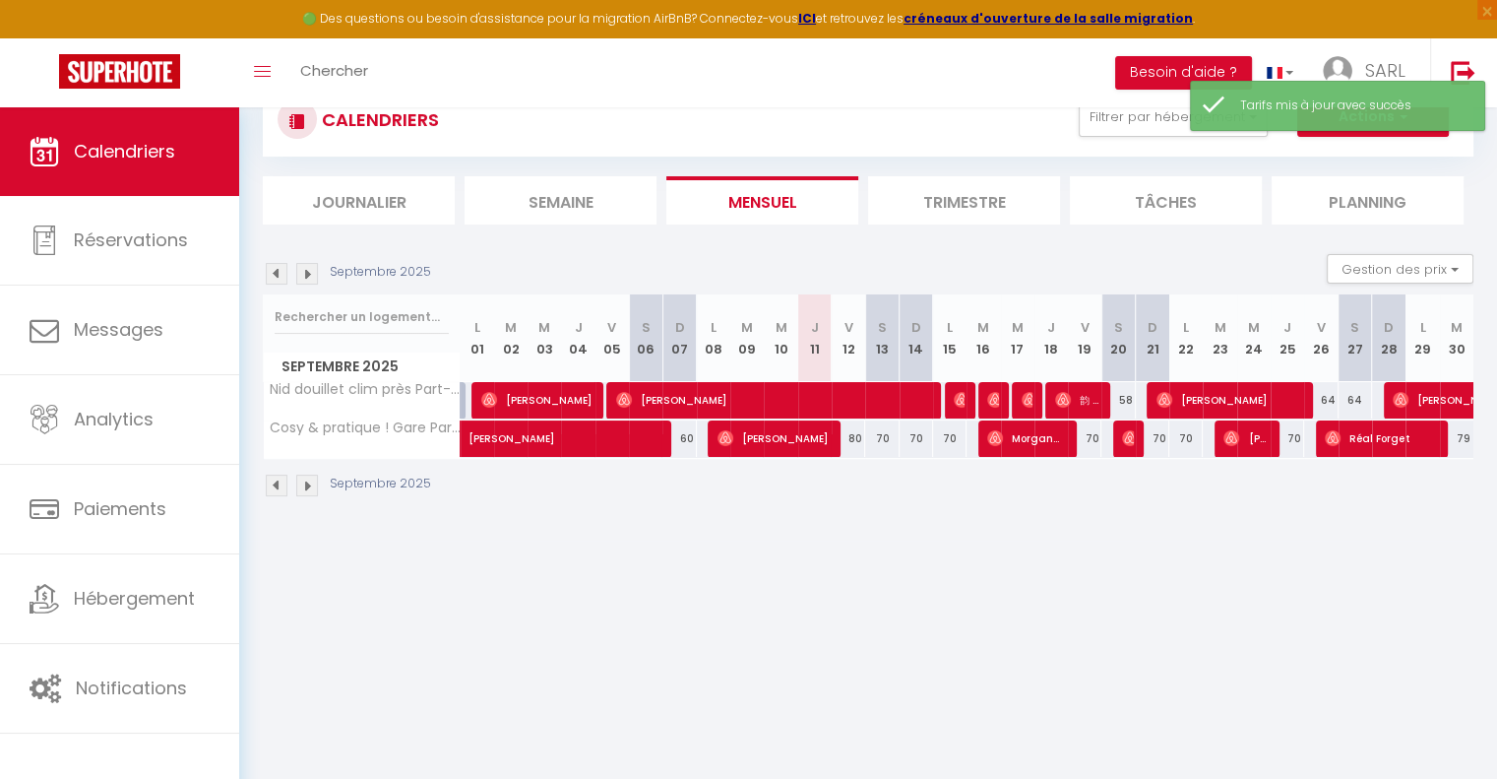
click at [1129, 397] on div "58" at bounding box center [1117, 400] width 33 height 36
type input "58"
type input "Sam 20 Septembre 2025"
type input "Dim 21 Septembre 2025"
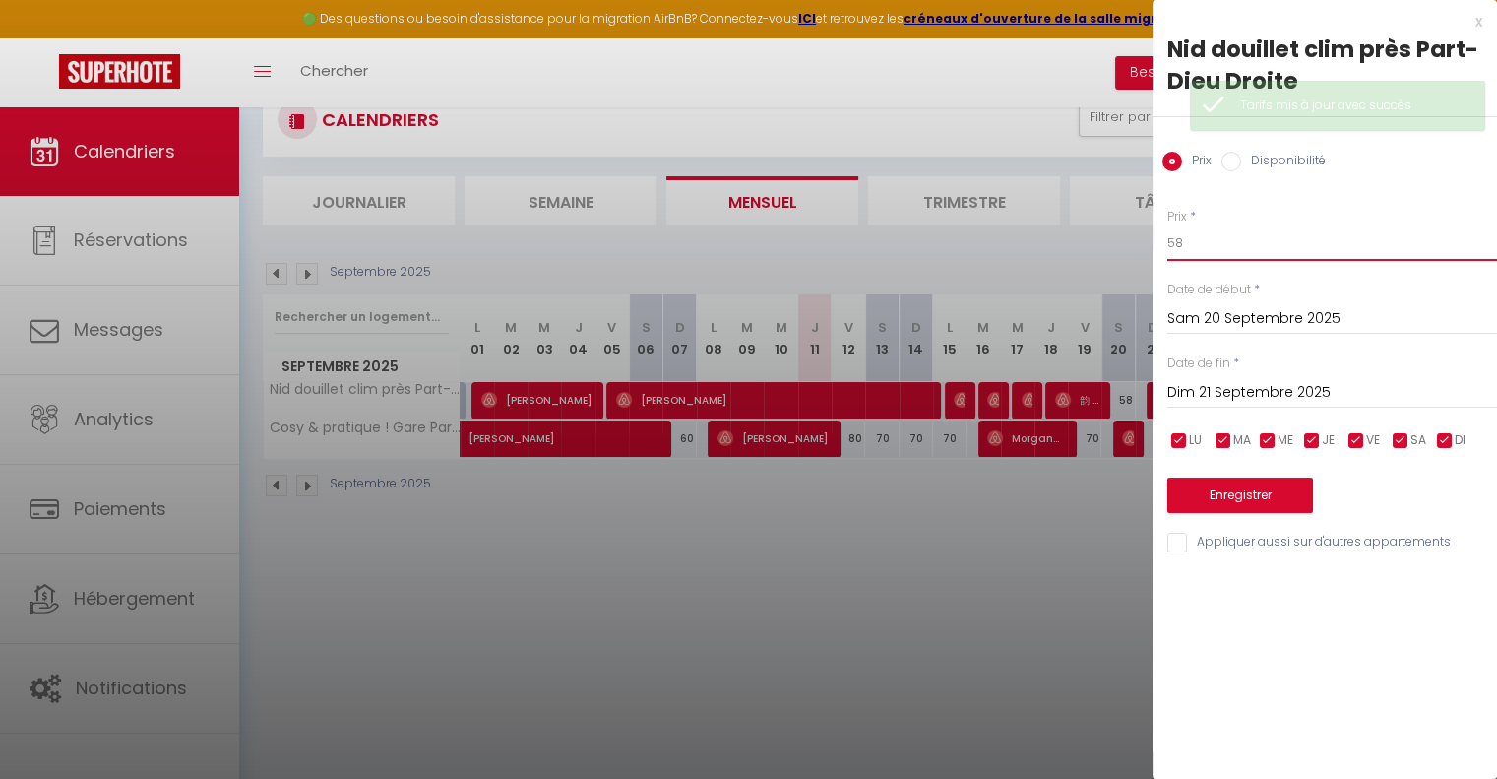
click at [1174, 253] on input "58" at bounding box center [1332, 242] width 330 height 35
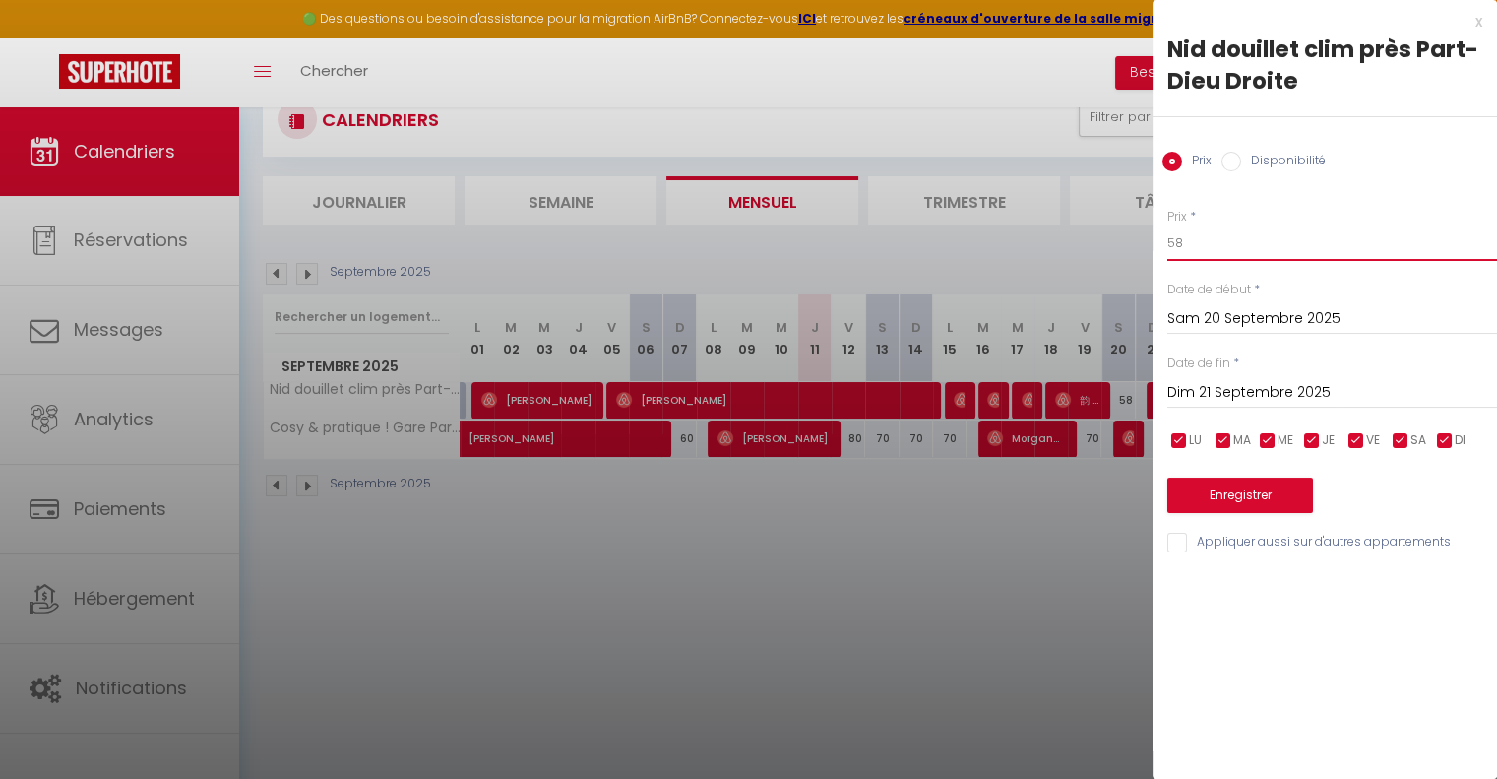
drag, startPoint x: 1180, startPoint y: 251, endPoint x: 1118, endPoint y: 250, distance: 62.0
click at [1118, 250] on body "🟢 Des questions ou besoin d'assistance pour la migration AirBnB? Connectez-vous…" at bounding box center [748, 429] width 1497 height 779
type input "70"
click at [1226, 494] on button "Enregistrer" at bounding box center [1240, 494] width 146 height 35
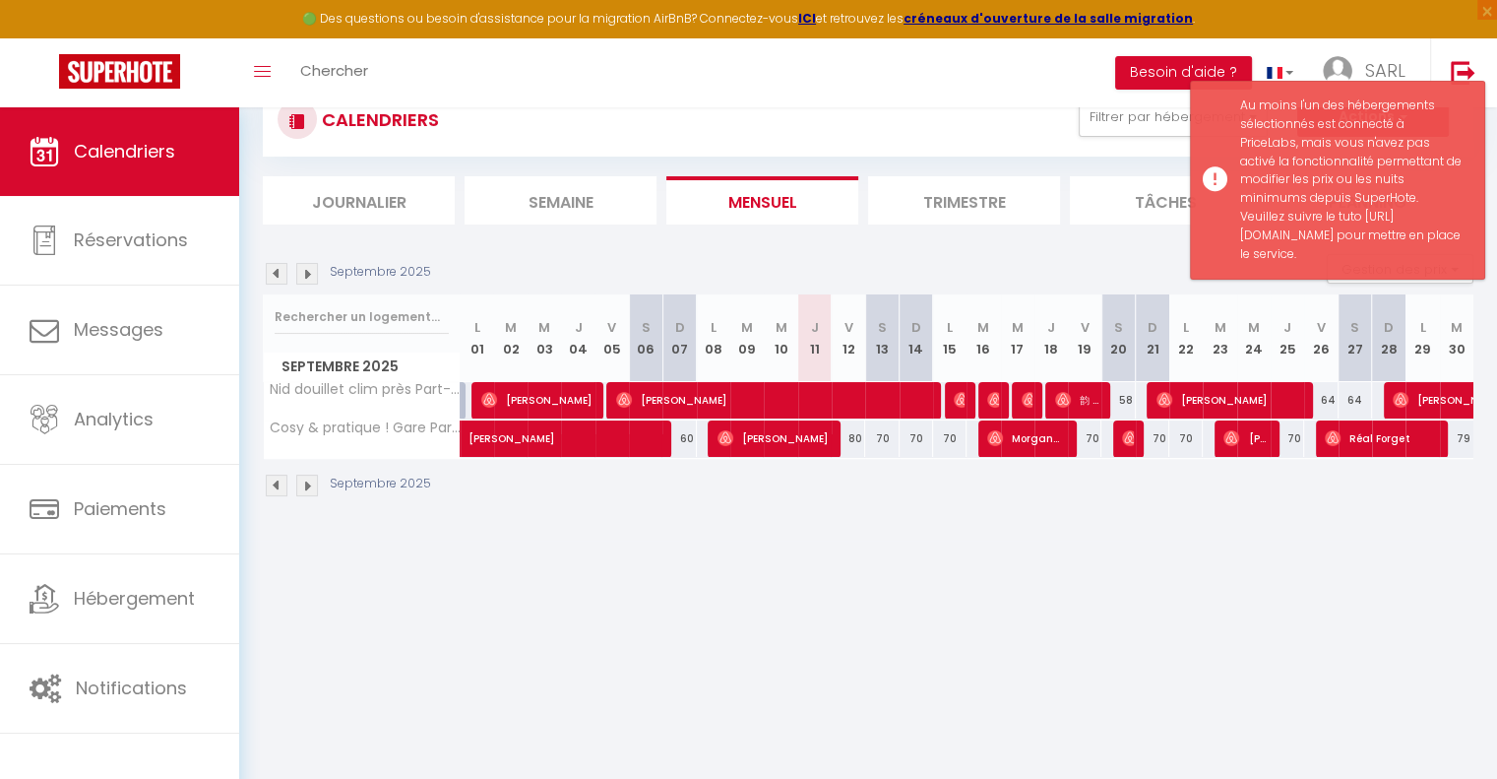
click at [1118, 596] on body "🟢 Des questions ou besoin d'assistance pour la migration AirBnB? Connectez-vous…" at bounding box center [748, 429] width 1497 height 779
click at [1287, 534] on div "CALENDRIERS Filtrer par hébergement Tous [MEDICAL_DATA] Spacieux + balcon T4 CH…" at bounding box center [868, 290] width 1258 height 500
click at [305, 481] on img at bounding box center [307, 485] width 22 height 22
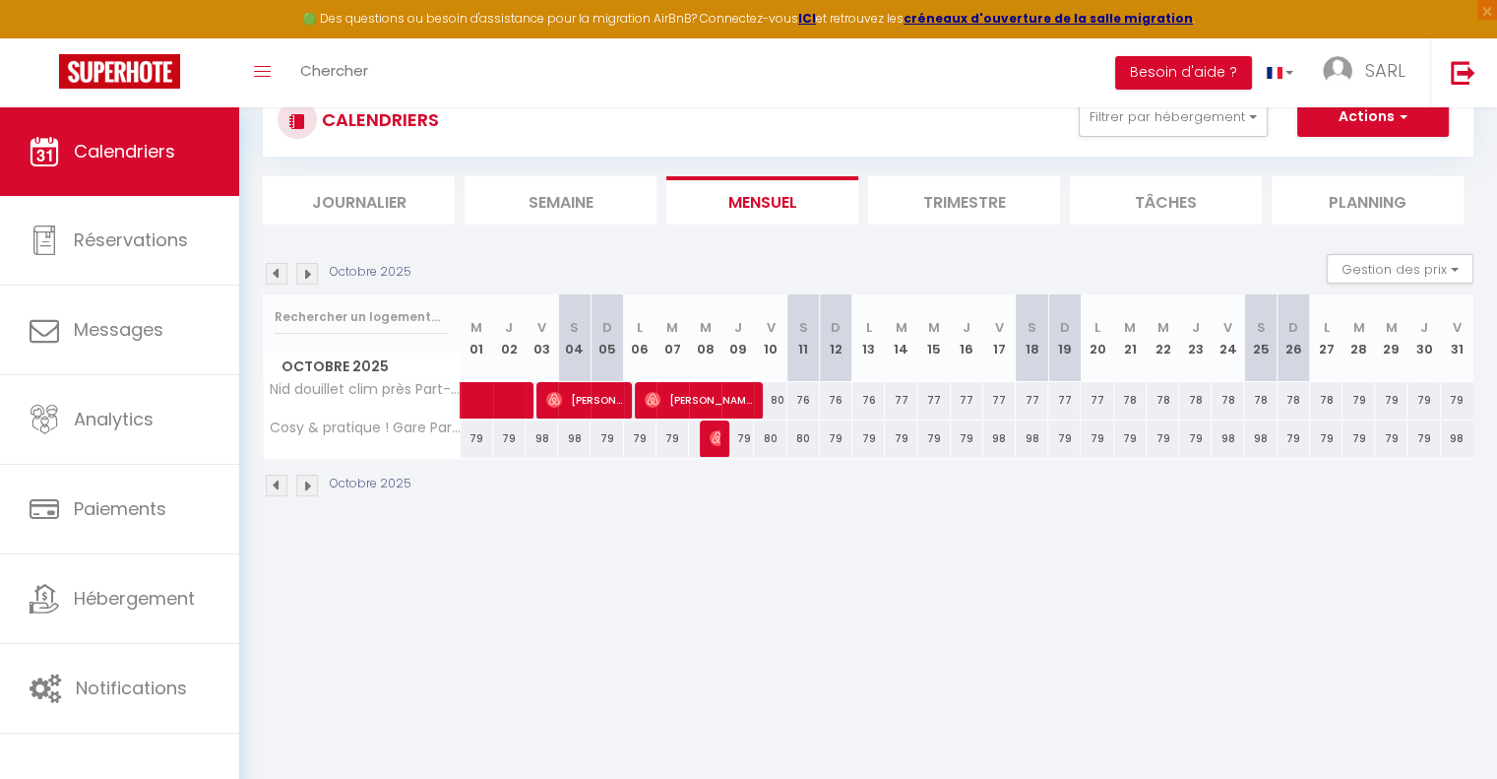
click at [303, 488] on img at bounding box center [307, 485] width 22 height 22
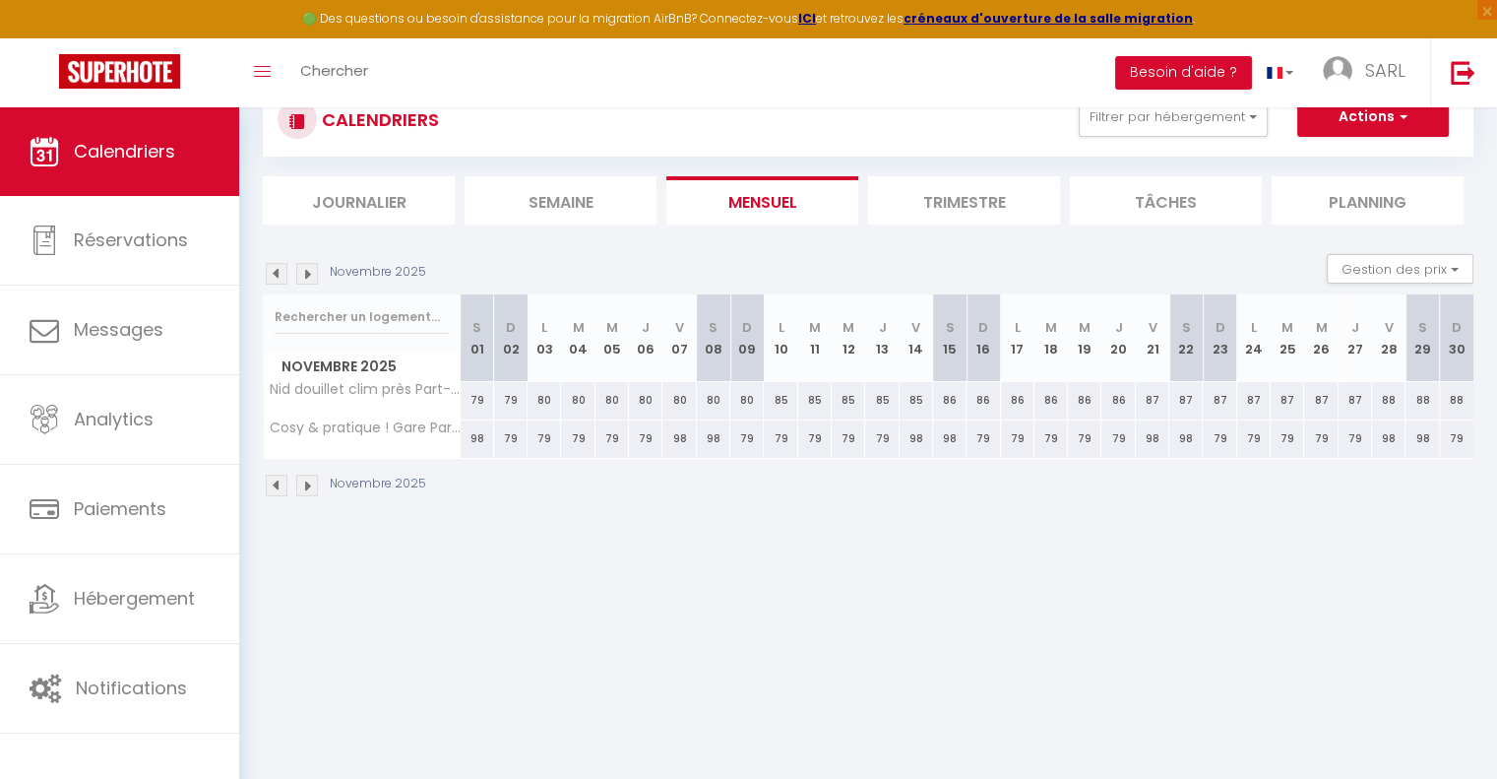
click at [303, 488] on img at bounding box center [307, 485] width 22 height 22
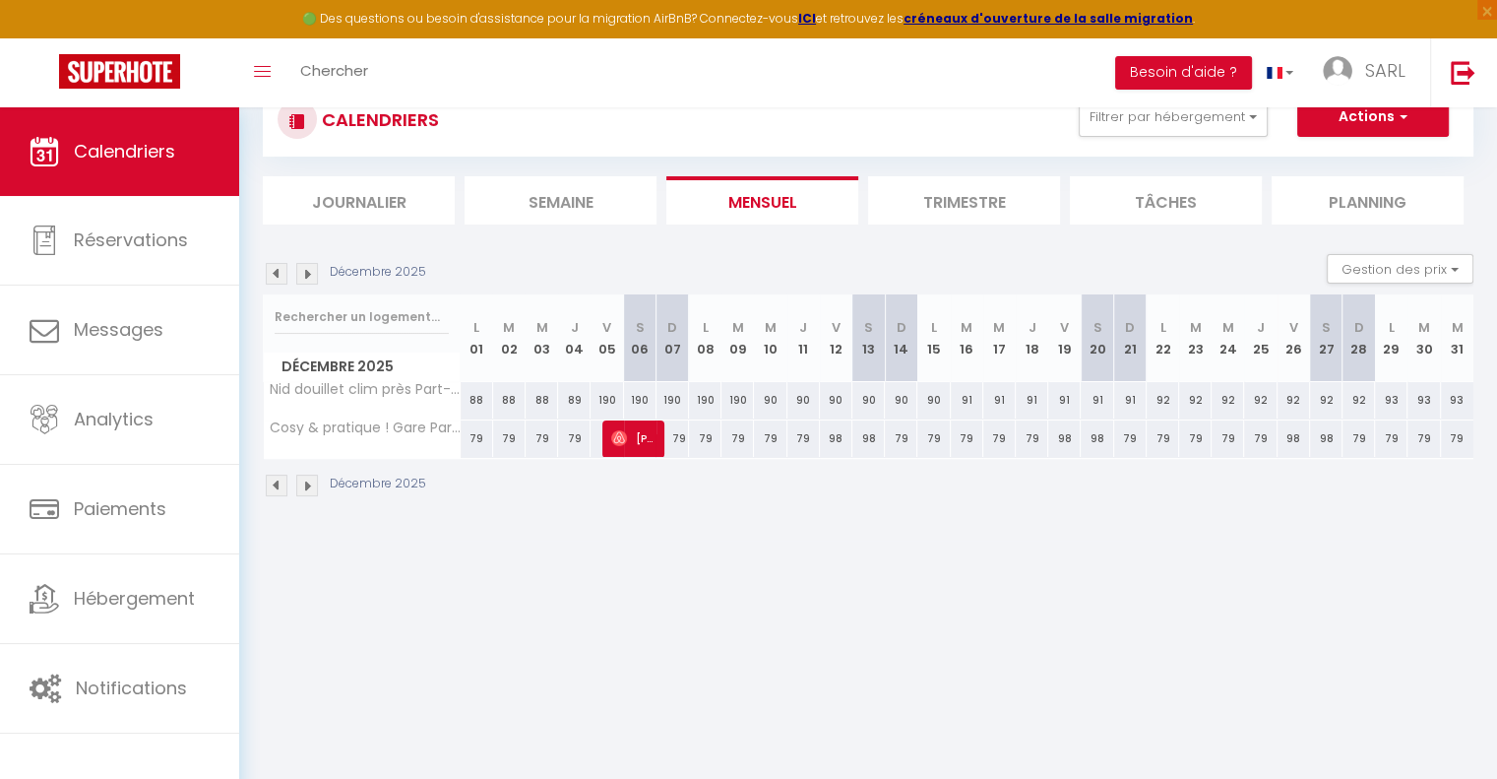
click at [273, 483] on img at bounding box center [277, 485] width 22 height 22
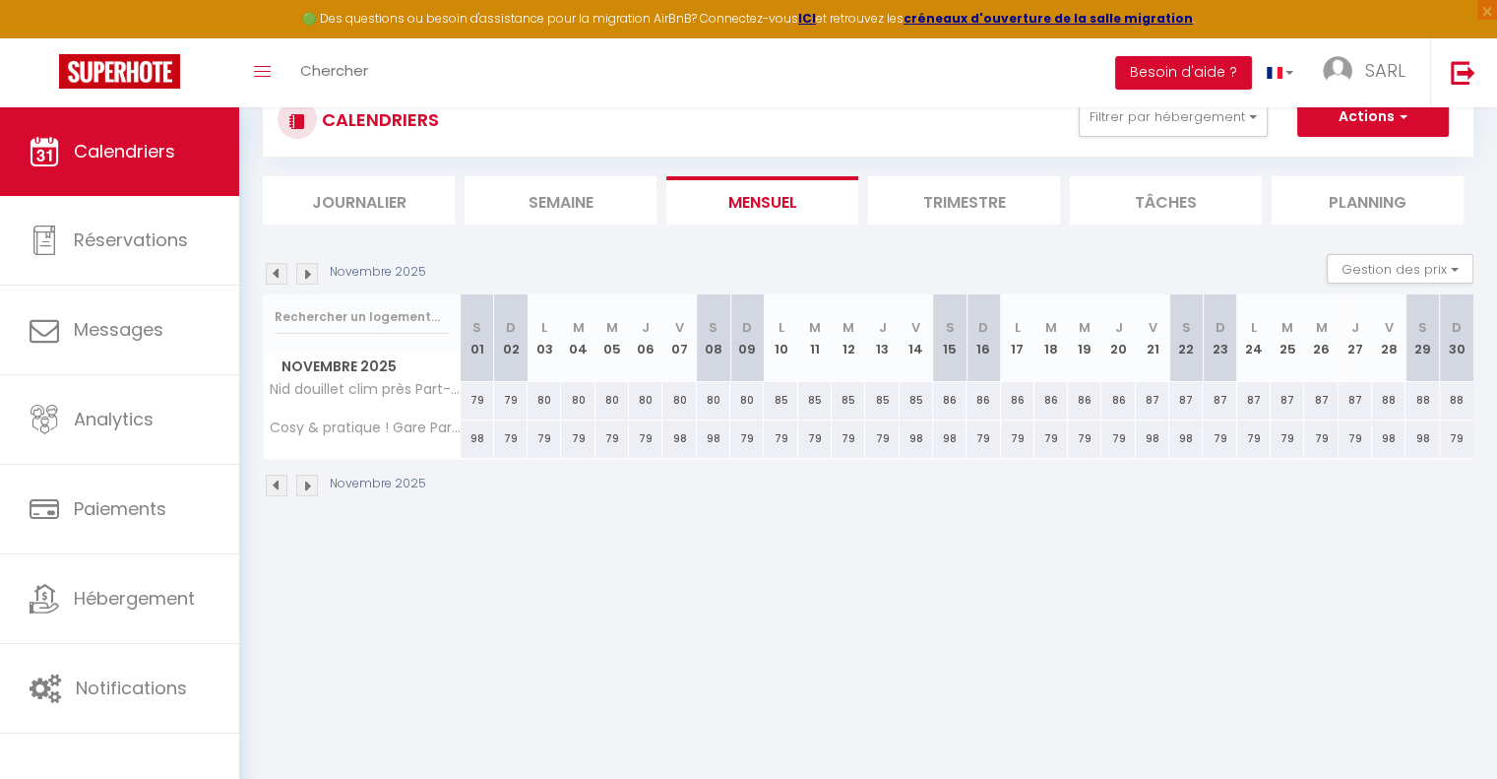
click at [273, 483] on img at bounding box center [277, 485] width 22 height 22
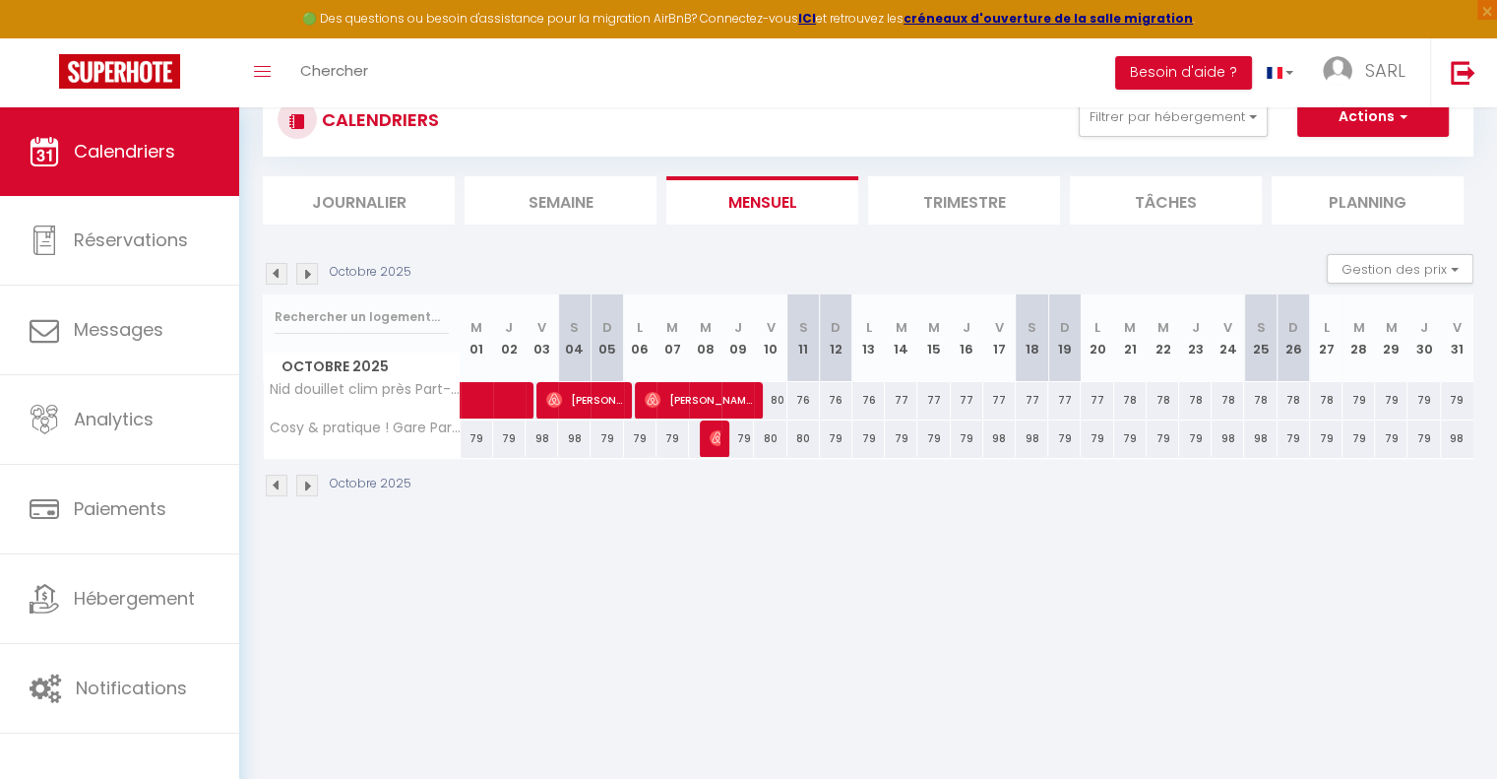
click at [278, 483] on img at bounding box center [277, 485] width 22 height 22
